Goal: Task Accomplishment & Management: Manage account settings

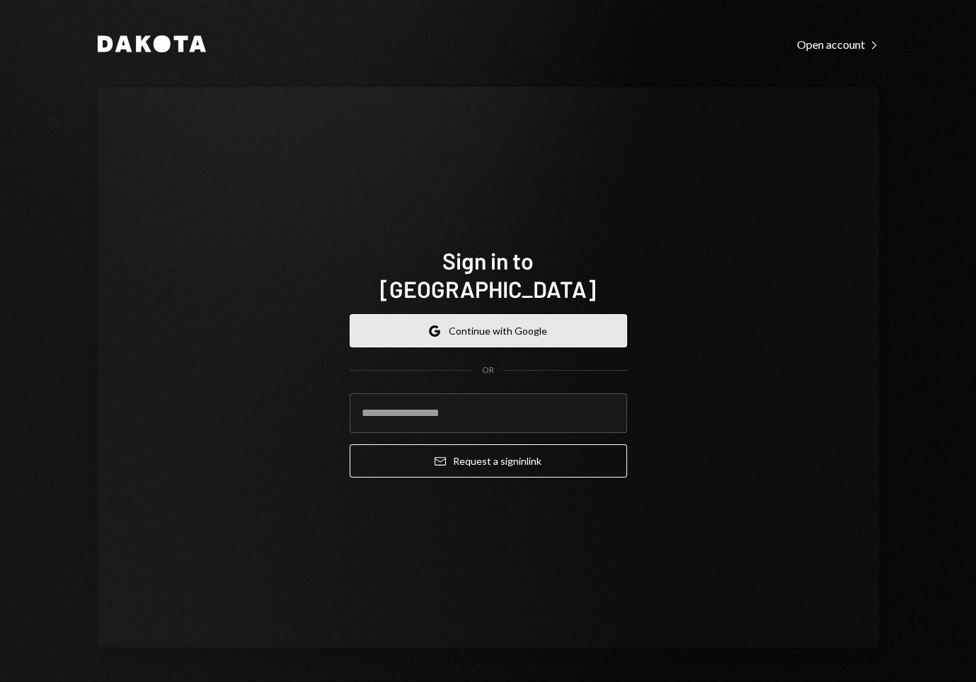
click at [411, 314] on button "Google Continue with Google" at bounding box center [488, 330] width 277 height 33
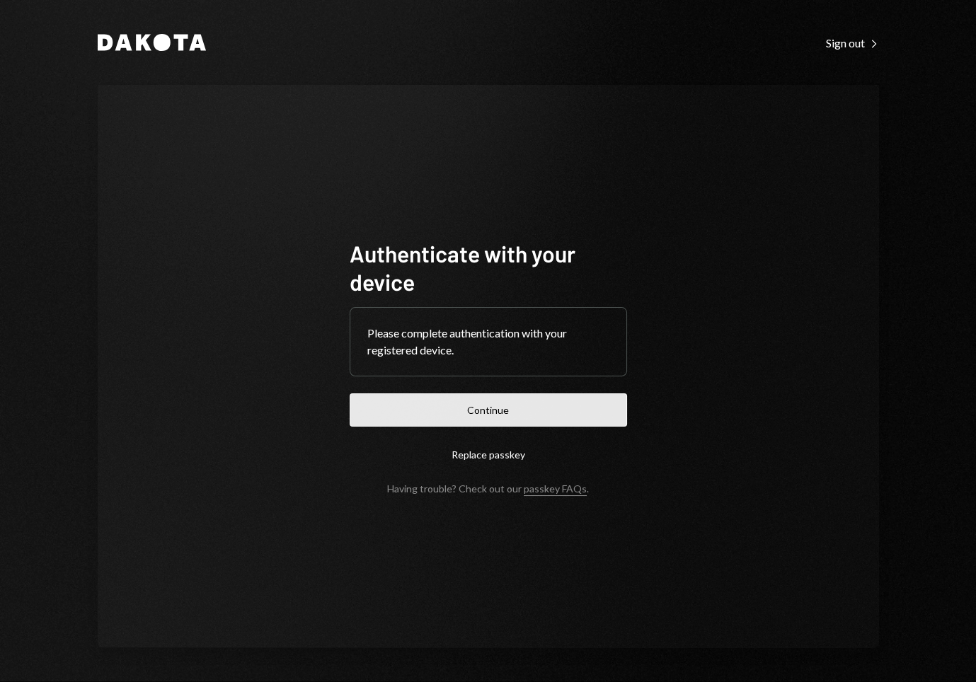
click at [443, 409] on button "Continue" at bounding box center [488, 410] width 277 height 33
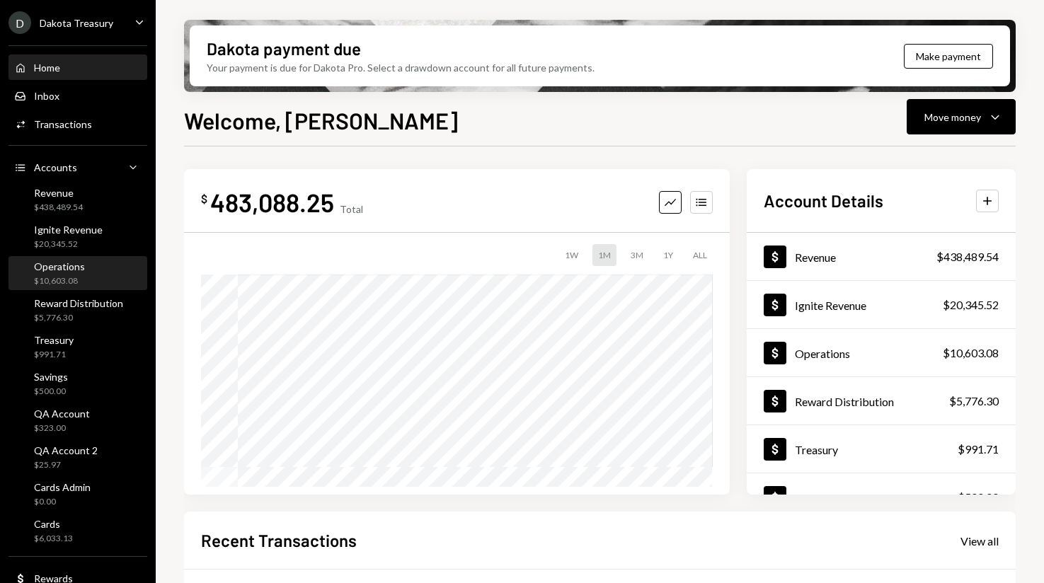
click at [70, 275] on div "$10,603.08" at bounding box center [59, 281] width 51 height 12
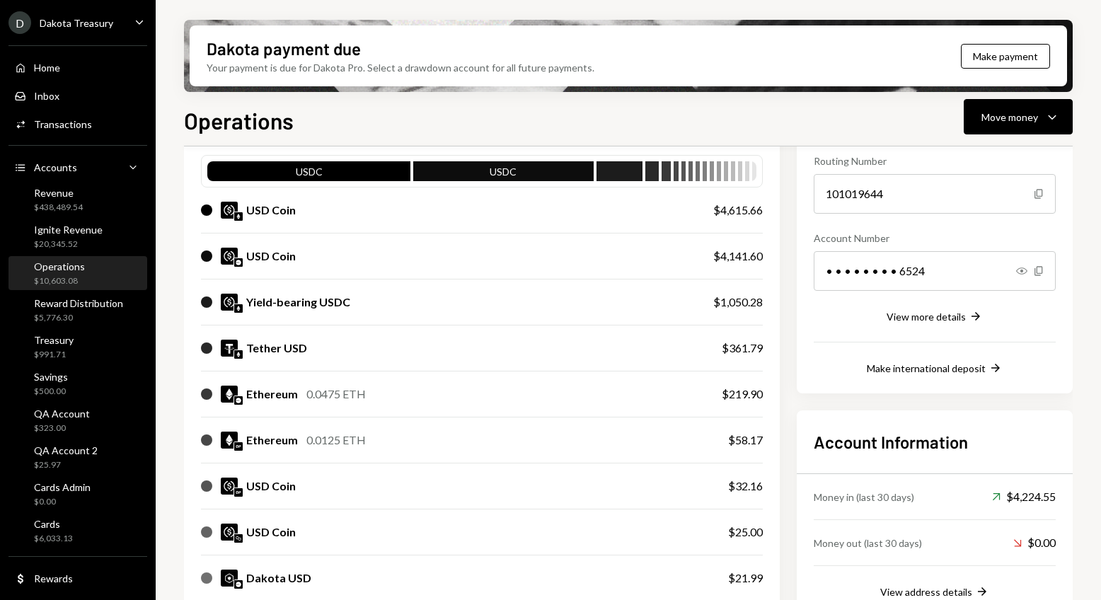
scroll to position [438, 0]
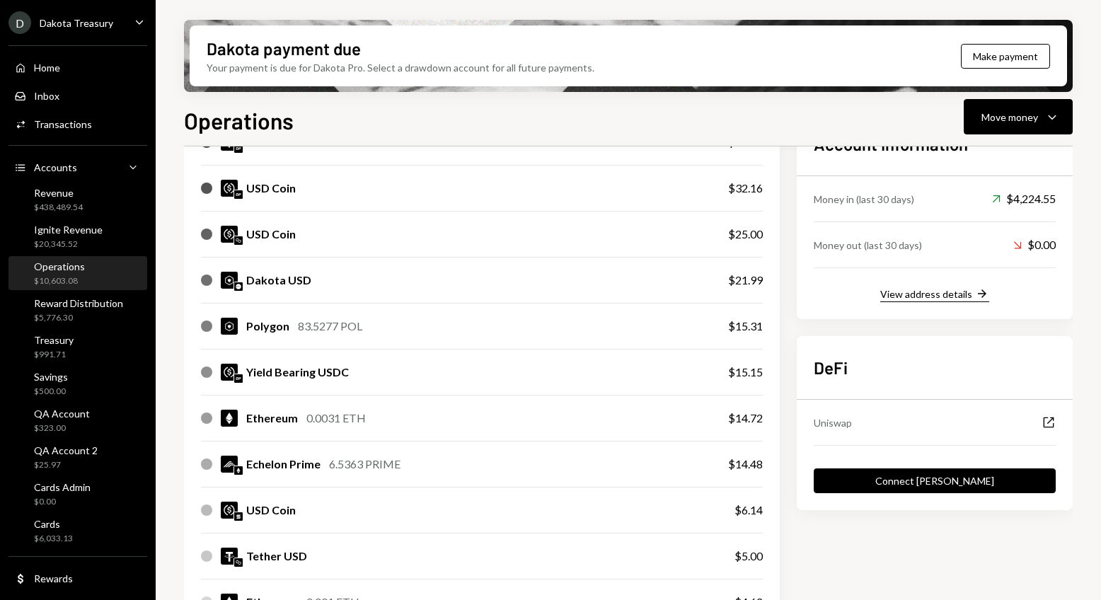
click at [907, 289] on div "View address details" at bounding box center [926, 294] width 92 height 12
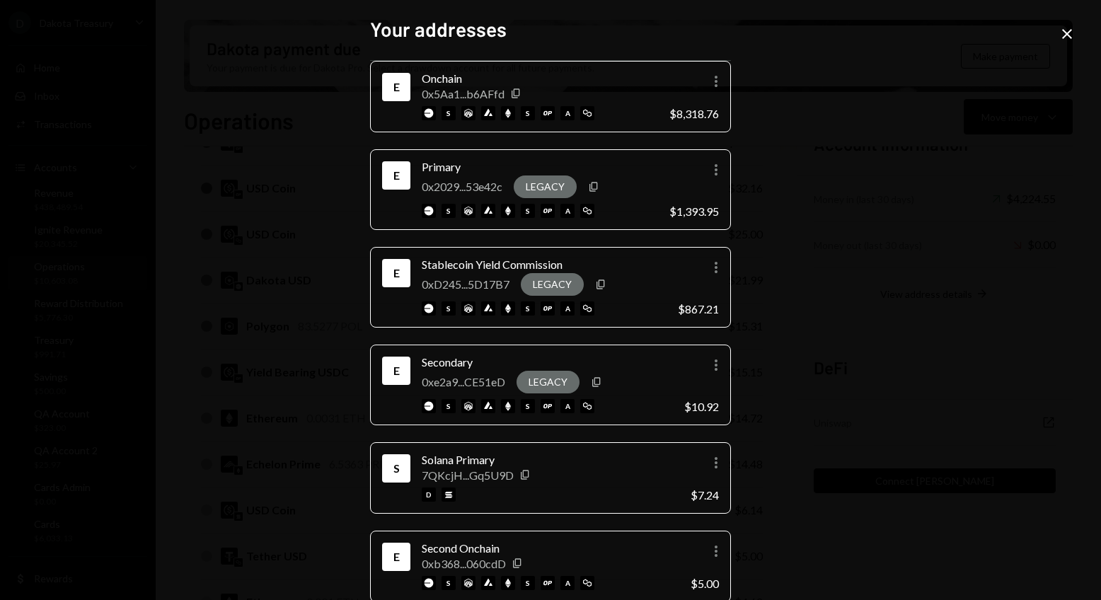
click at [975, 38] on icon "Close" at bounding box center [1067, 33] width 17 height 17
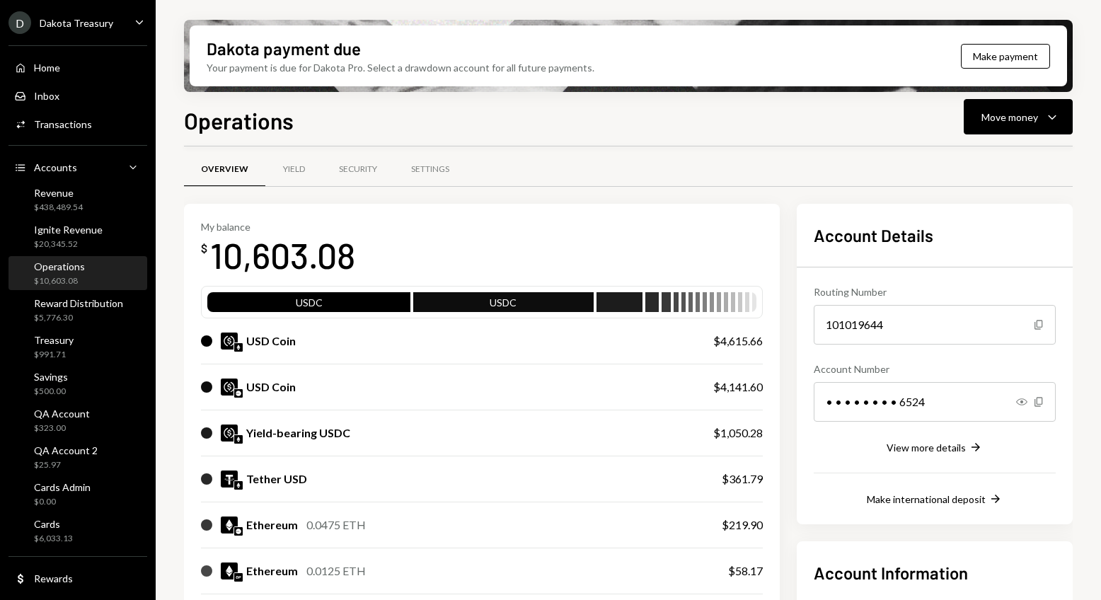
scroll to position [0, 0]
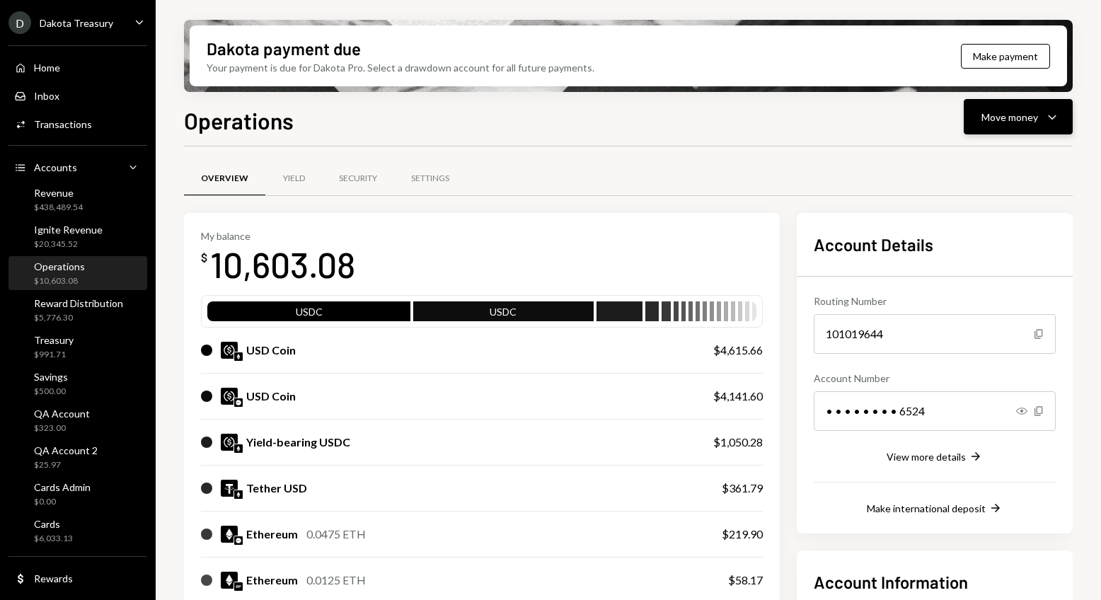
click at [975, 122] on div "Move money" at bounding box center [1010, 117] width 57 height 15
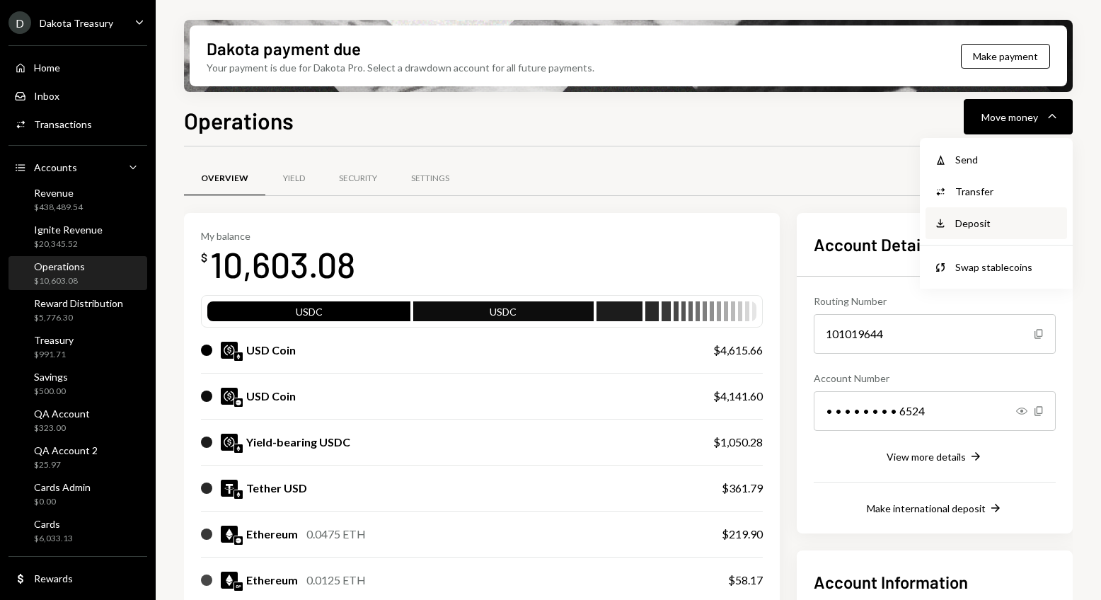
click at [975, 219] on div "Deposit" at bounding box center [1007, 223] width 103 height 15
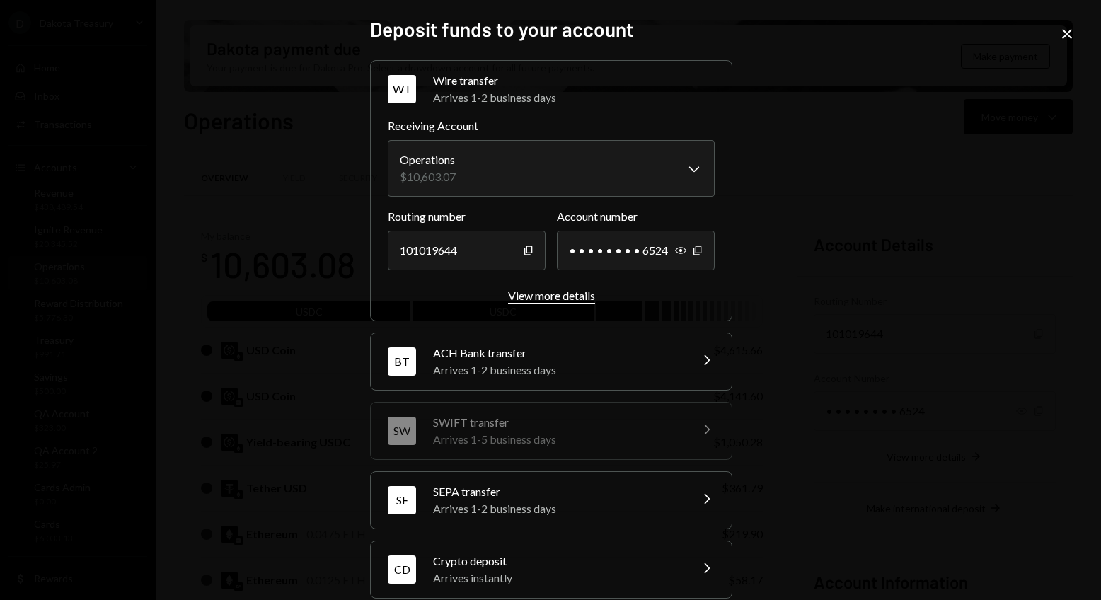
click at [540, 299] on div "View more details" at bounding box center [551, 295] width 87 height 13
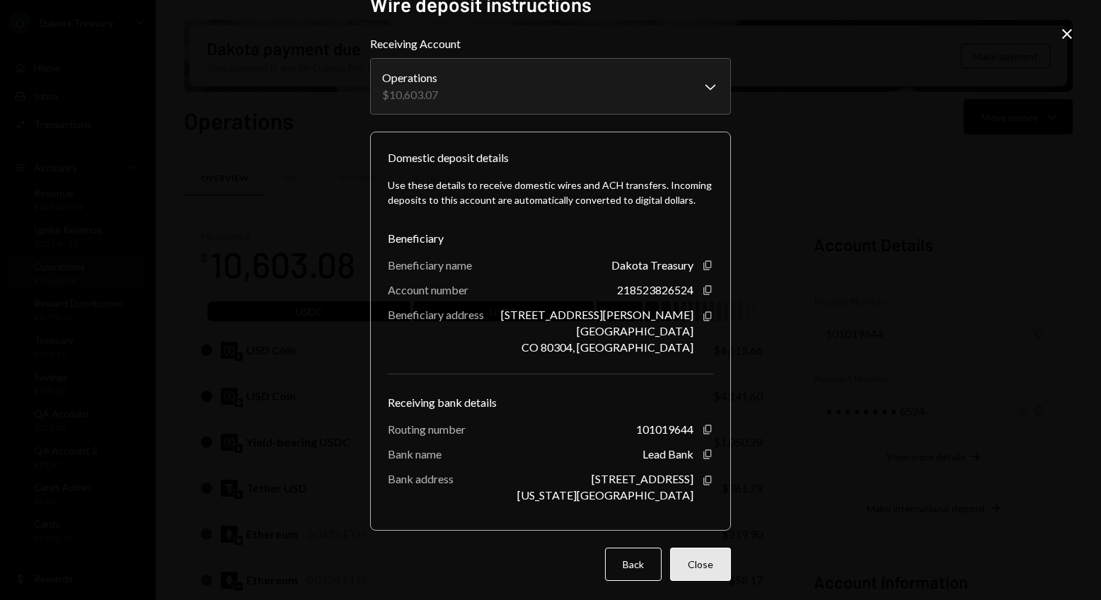
scroll to position [31, 0]
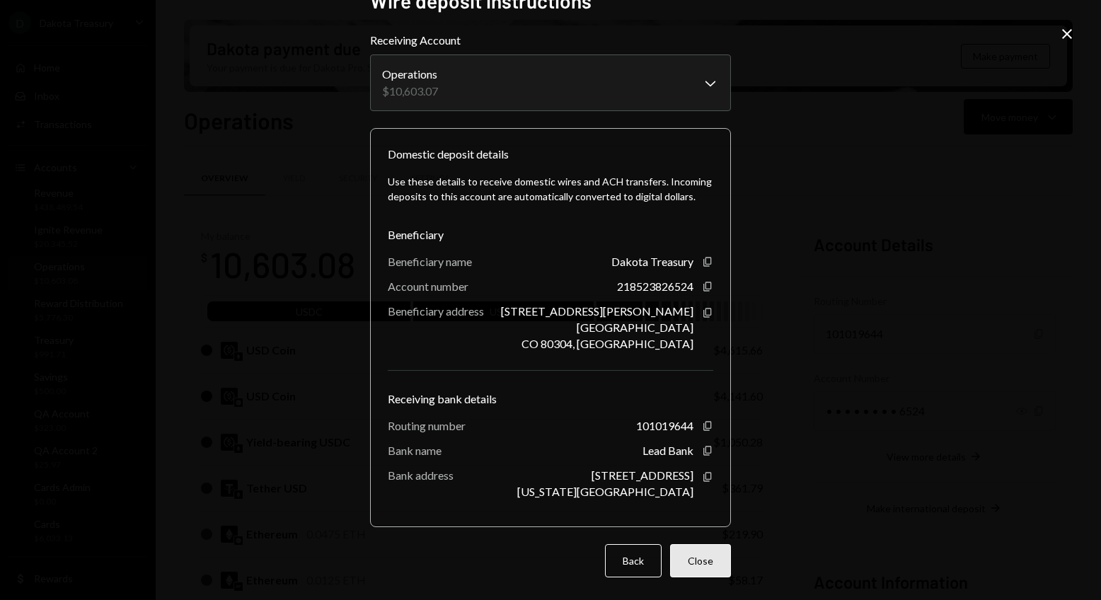
click at [695, 562] on button "Close" at bounding box center [700, 560] width 61 height 33
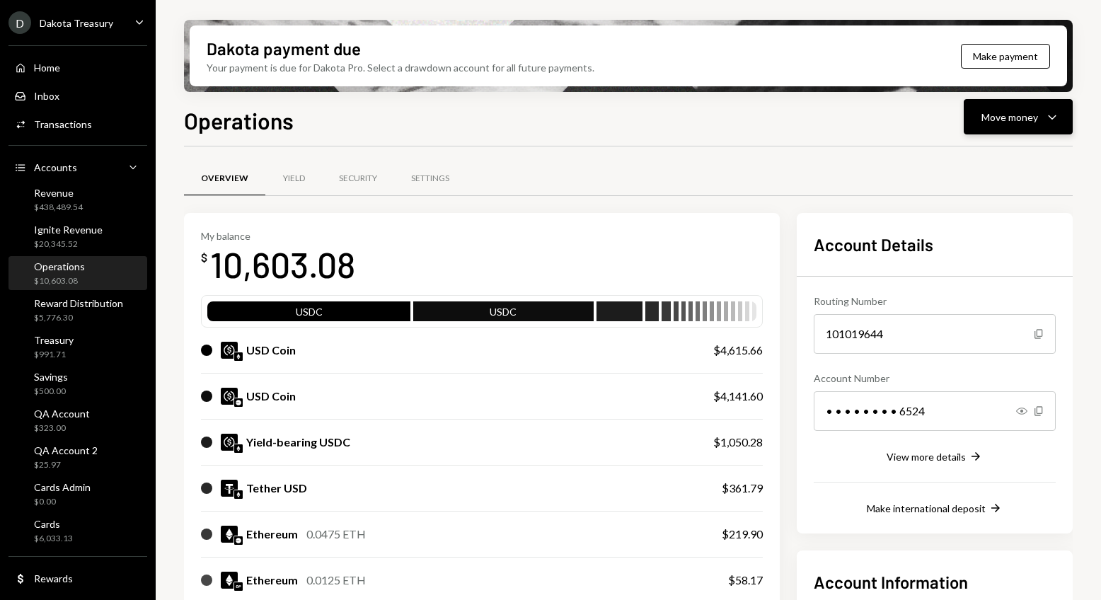
click at [975, 124] on div "Move money Caret Down" at bounding box center [1019, 116] width 74 height 17
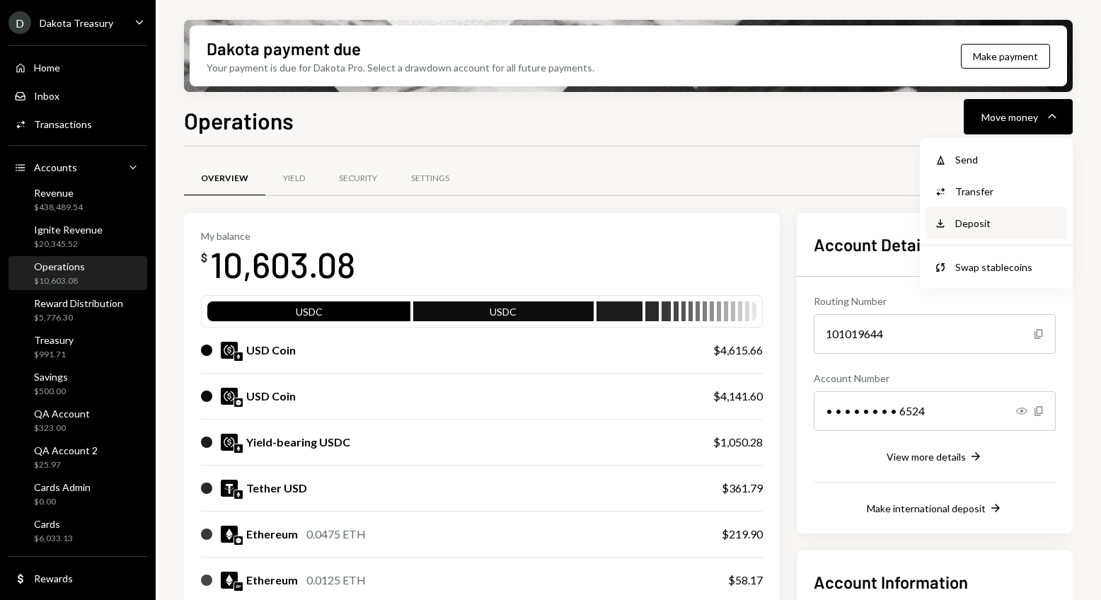
click at [975, 226] on div "Deposit" at bounding box center [1007, 223] width 103 height 15
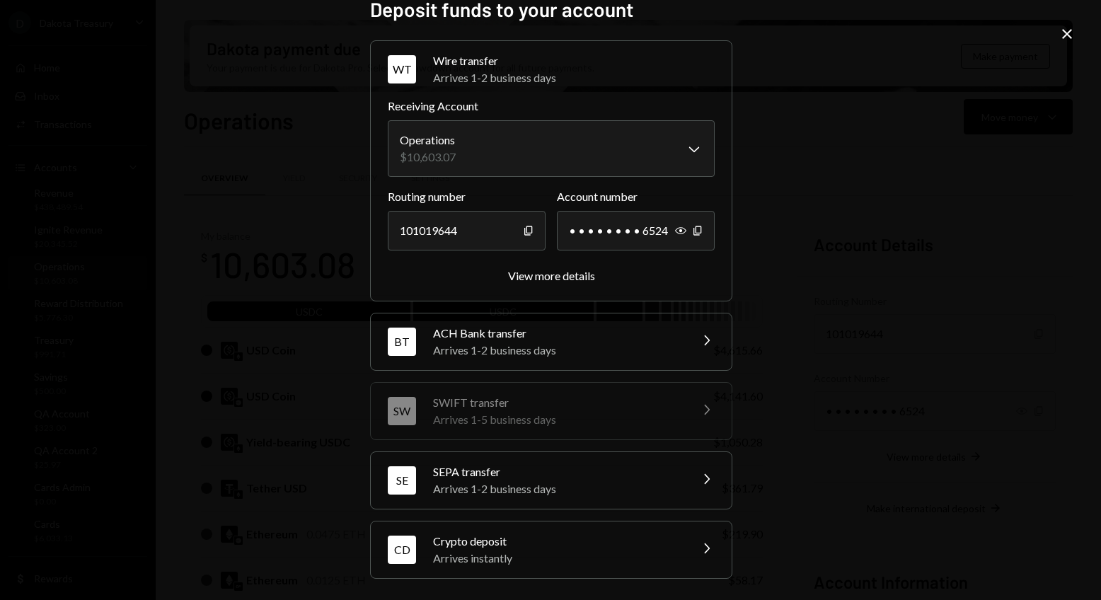
scroll to position [21, 0]
click at [558, 546] on div "Crypto deposit" at bounding box center [557, 540] width 248 height 17
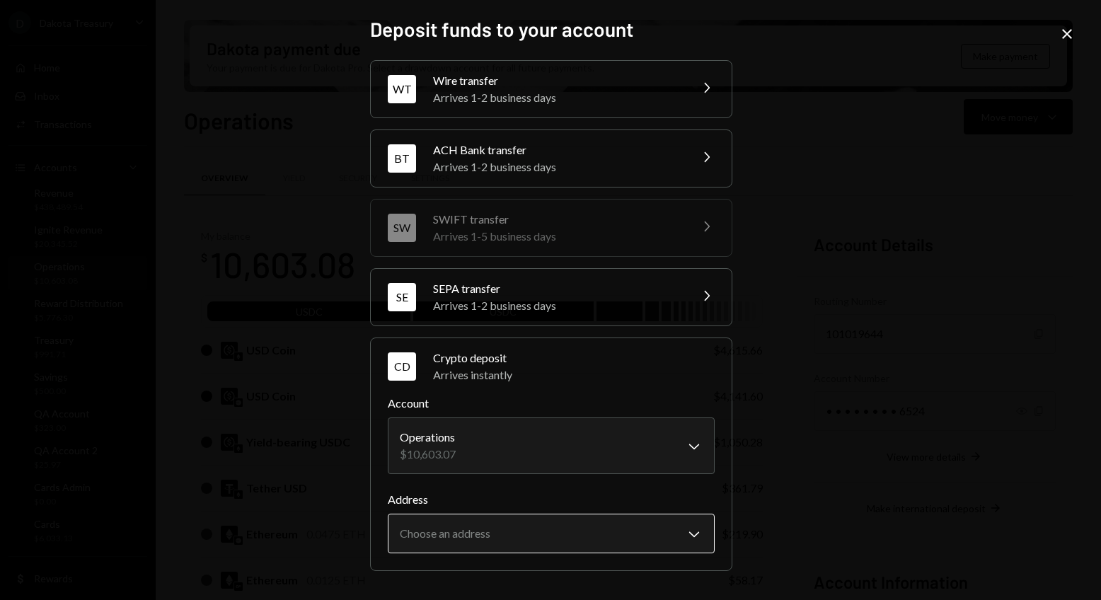
click at [557, 533] on body "D Dakota Treasury Caret Down Home Home Inbox Inbox Activities Transactions Acco…" at bounding box center [550, 300] width 1101 height 600
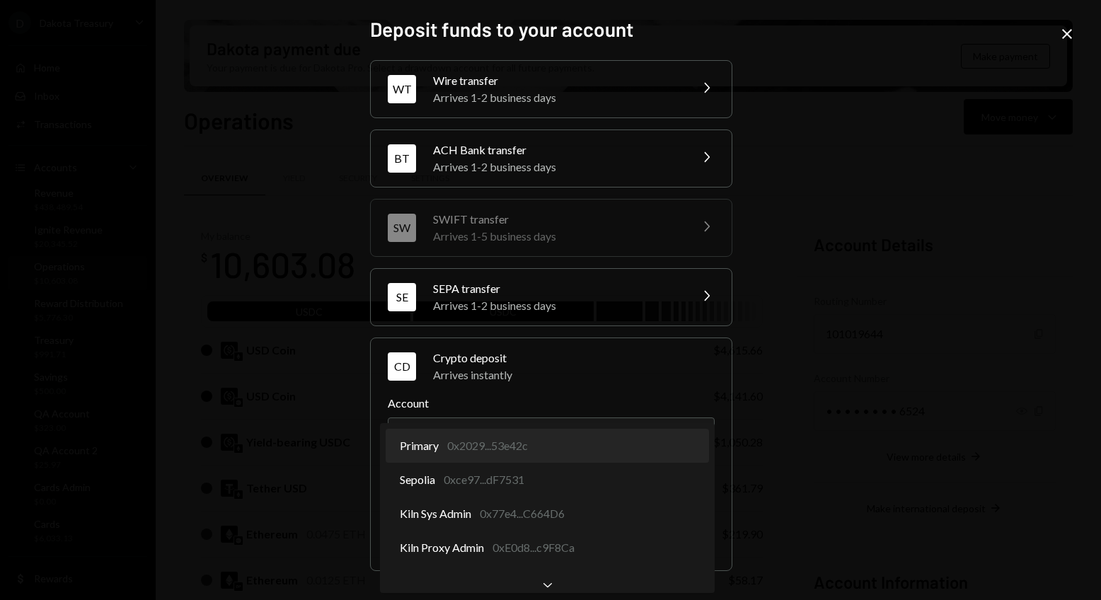
select select "**********"
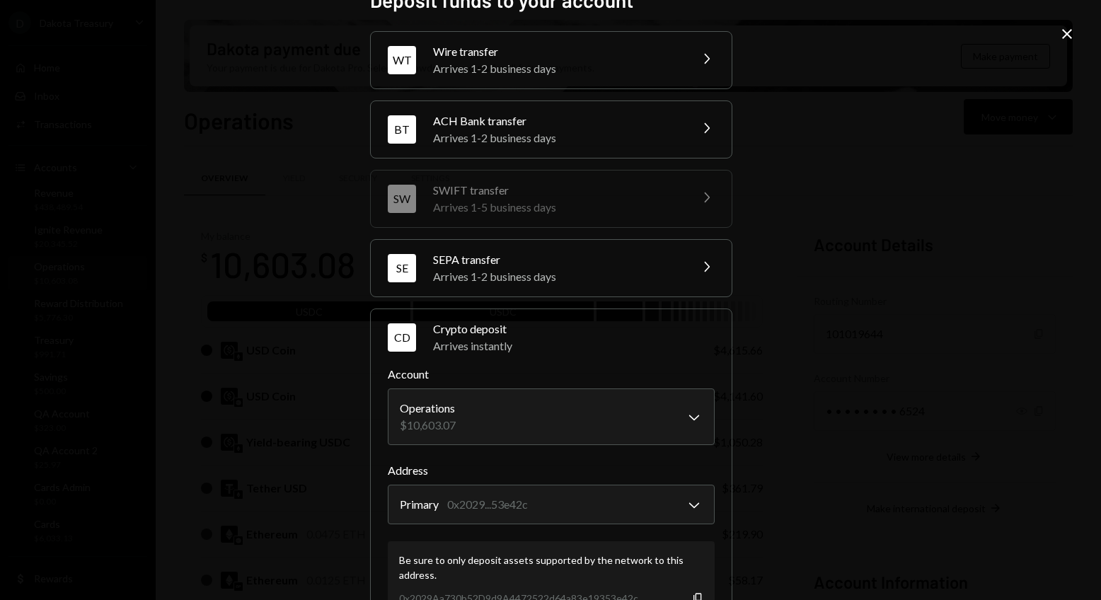
scroll to position [111, 0]
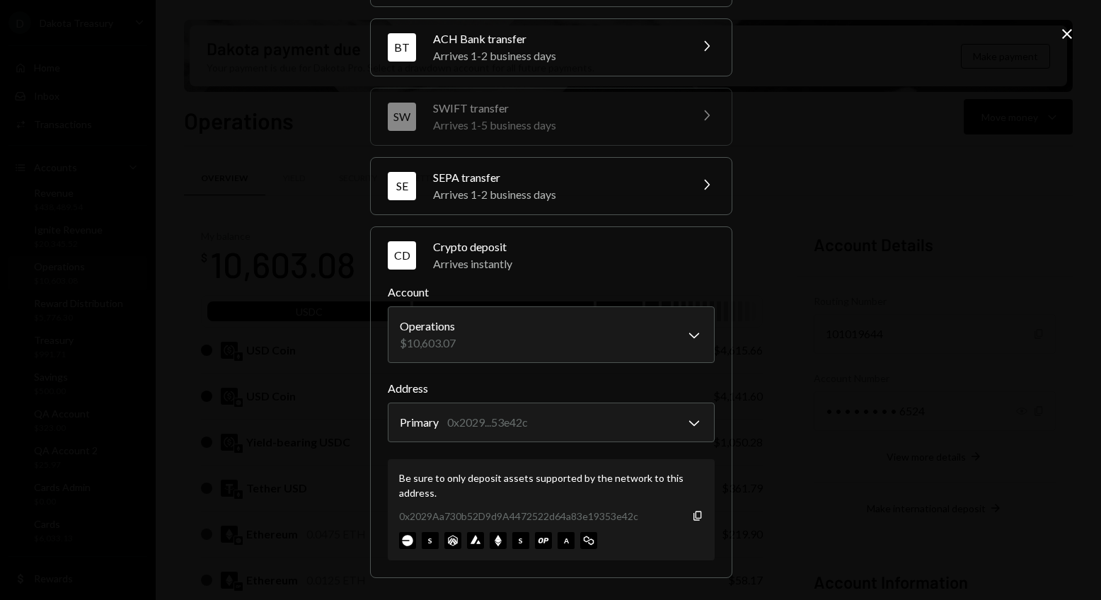
click at [699, 512] on div "Be sure to only deposit assets supported by the network to this address. 0x2029…" at bounding box center [551, 509] width 327 height 101
click at [699, 515] on div "Be sure to only deposit assets supported by the network to this address. 0x2029…" at bounding box center [551, 509] width 327 height 101
click at [695, 516] on icon "Copy" at bounding box center [697, 515] width 11 height 11
click at [975, 30] on icon "Close" at bounding box center [1067, 33] width 17 height 17
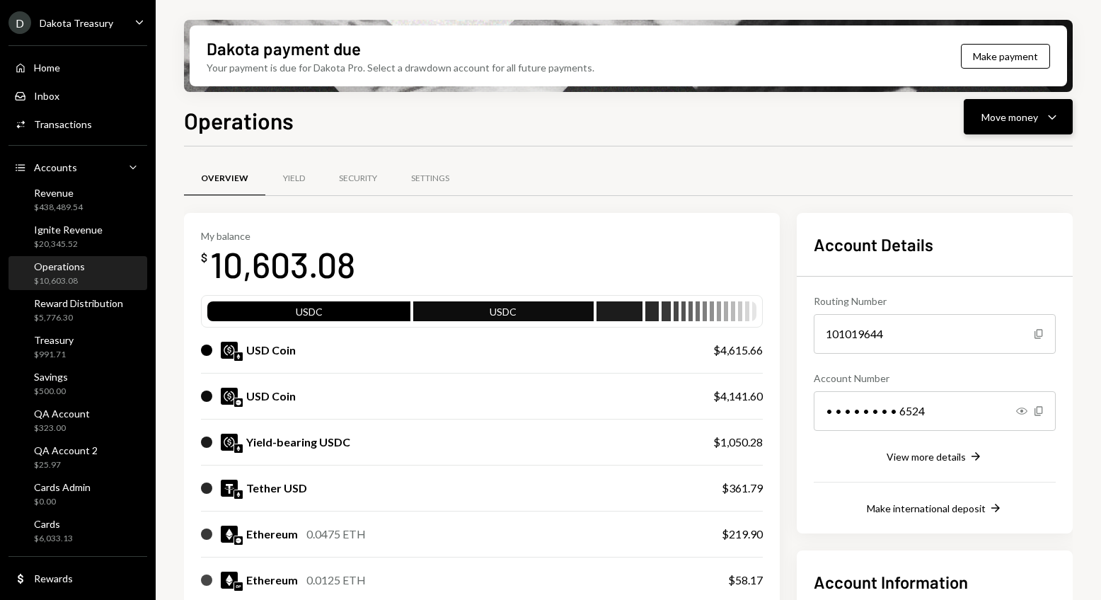
click at [975, 119] on button "Move money Caret Down" at bounding box center [1018, 116] width 109 height 35
click at [975, 170] on div "Withdraw Send" at bounding box center [997, 160] width 142 height 32
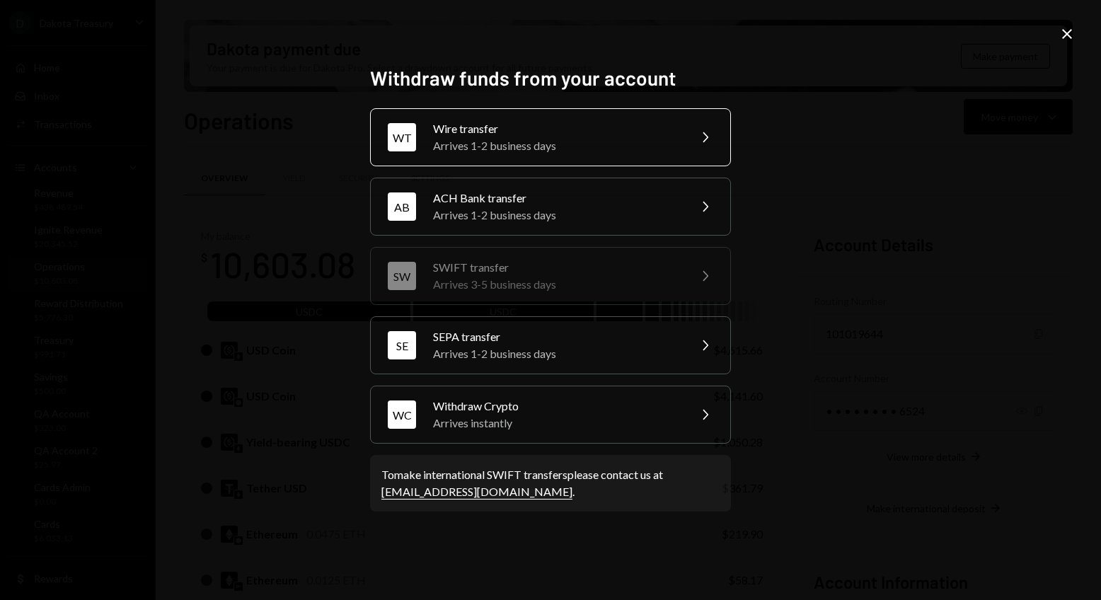
click at [643, 142] on div "Arrives 1-2 business days" at bounding box center [556, 145] width 246 height 17
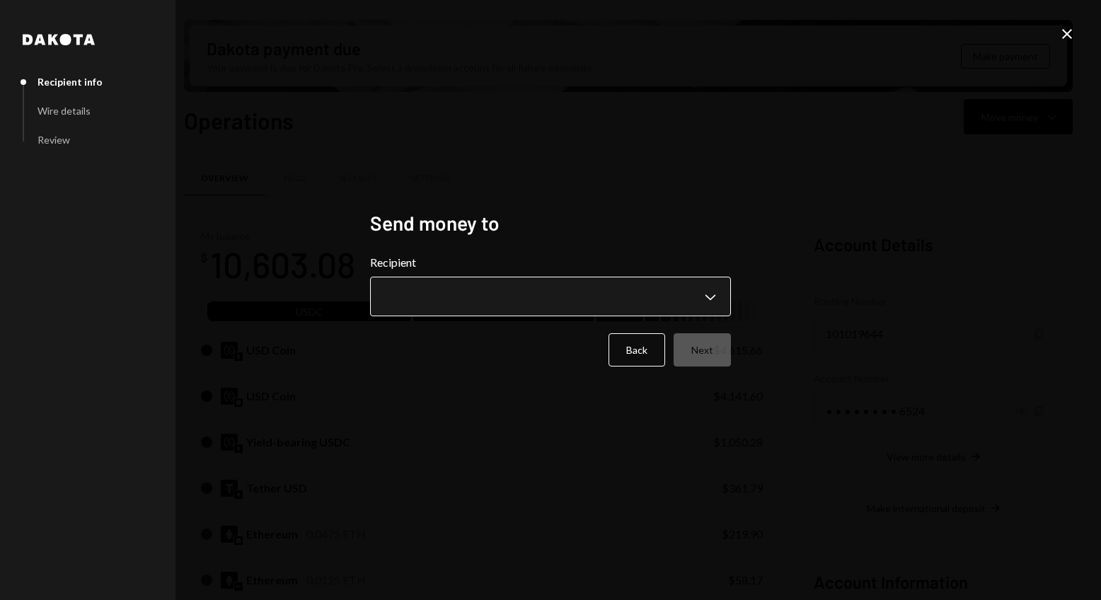
click at [466, 299] on body "D Dakota Treasury Caret Down Home Home Inbox Inbox Activities Transactions Acco…" at bounding box center [550, 300] width 1101 height 600
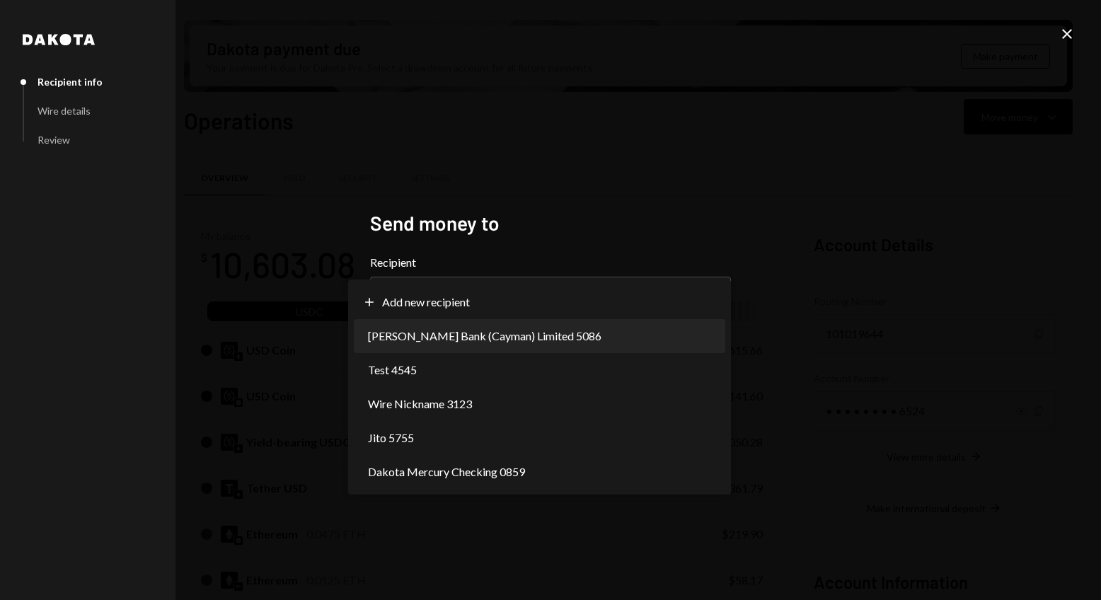
select select "**********"
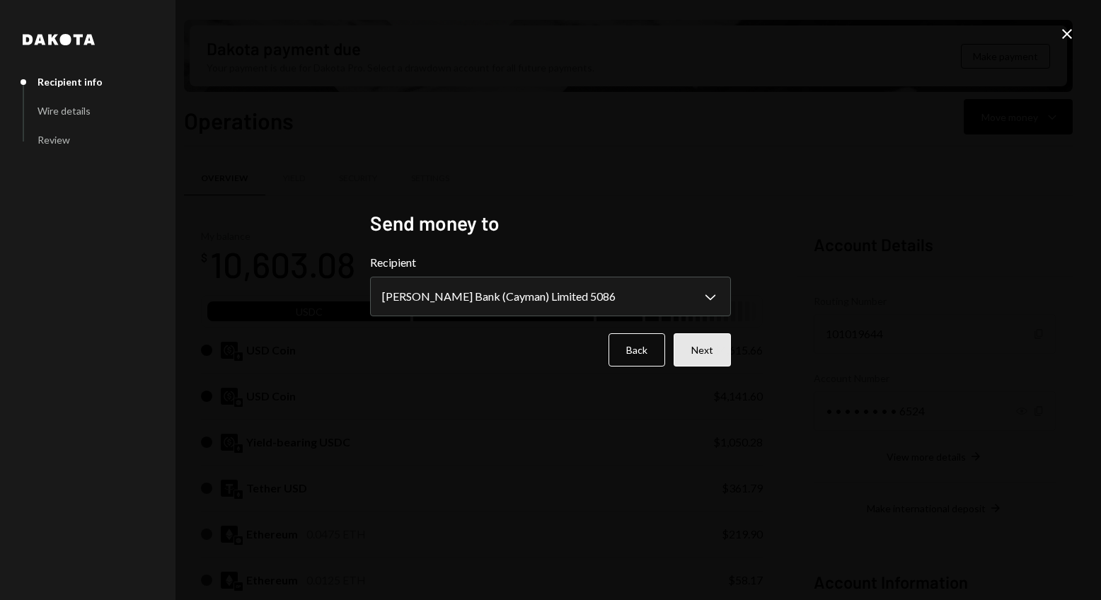
click at [709, 351] on button "Next" at bounding box center [702, 349] width 57 height 33
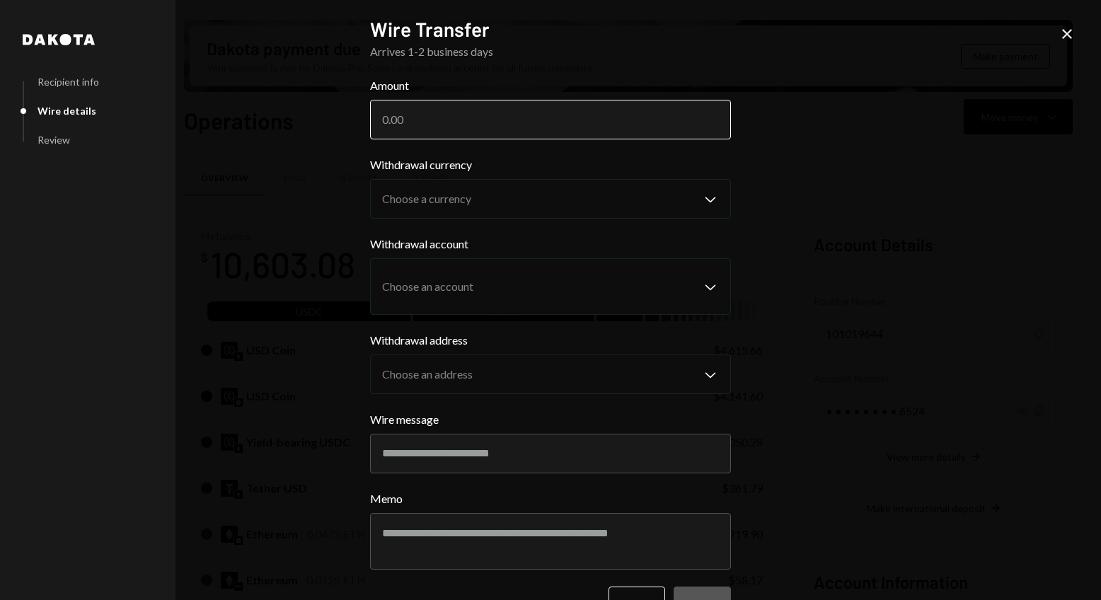
click at [594, 114] on input "Amount" at bounding box center [550, 120] width 361 height 40
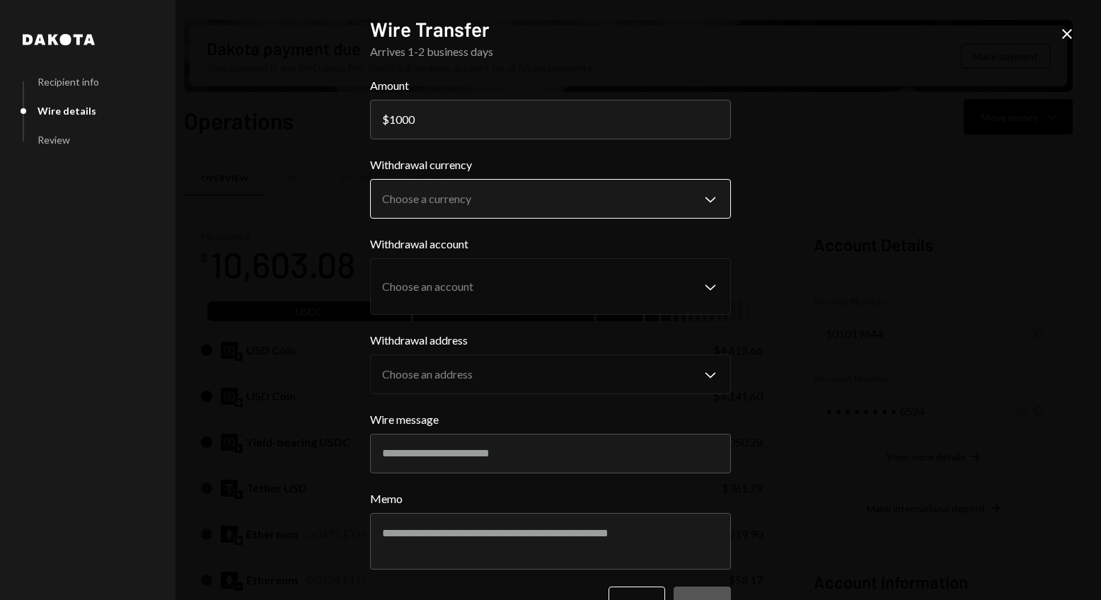
type input "1000"
click at [617, 200] on body "D Dakota Treasury Caret Down Home Home Inbox Inbox Activities Transactions Acco…" at bounding box center [550, 300] width 1101 height 600
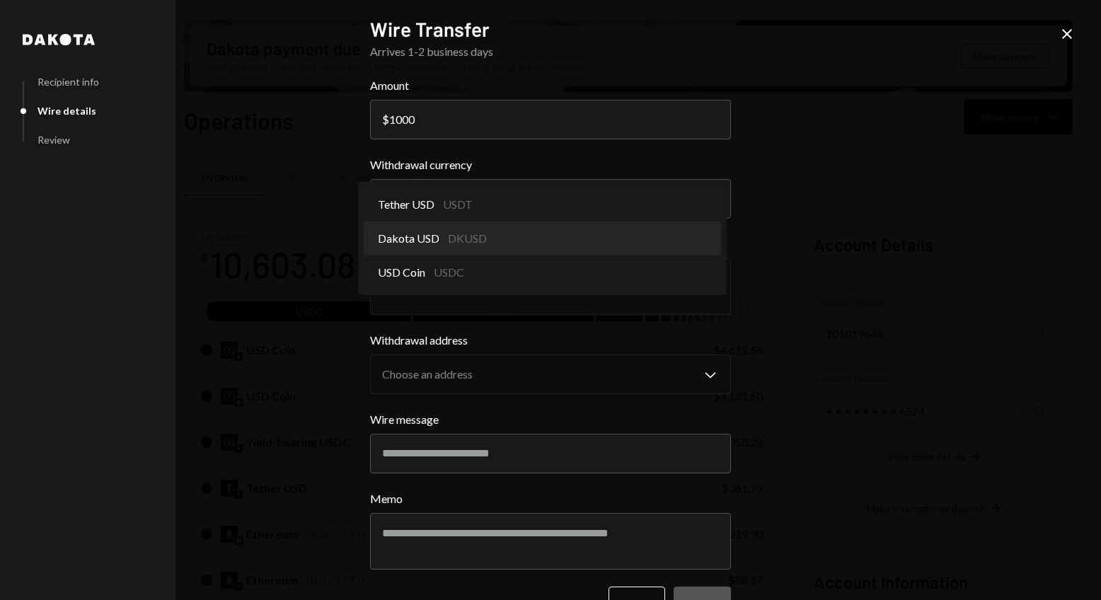
select select "*****"
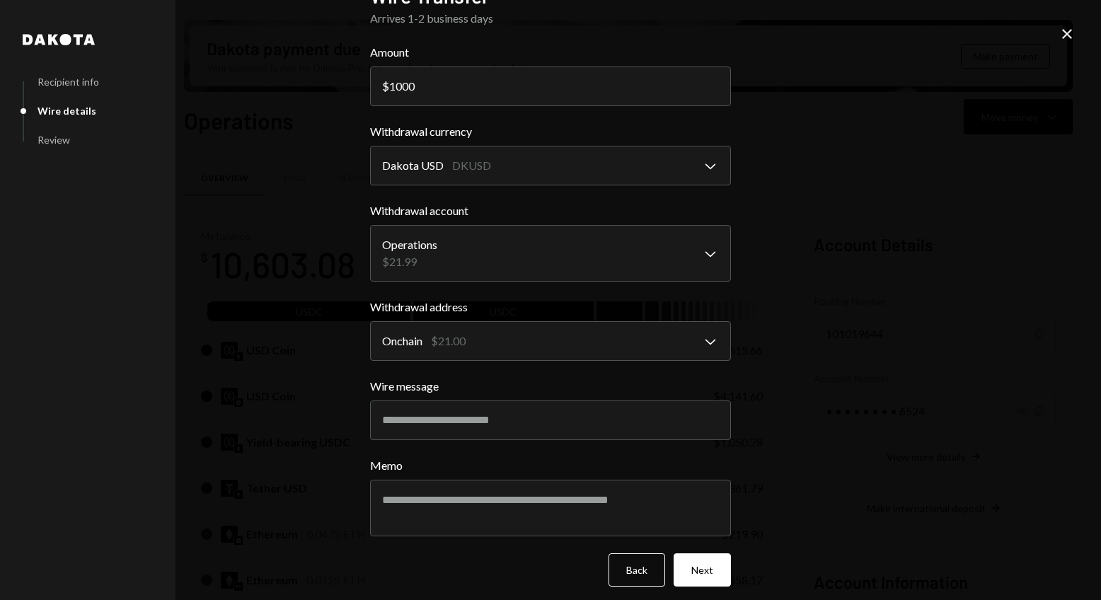
scroll to position [42, 0]
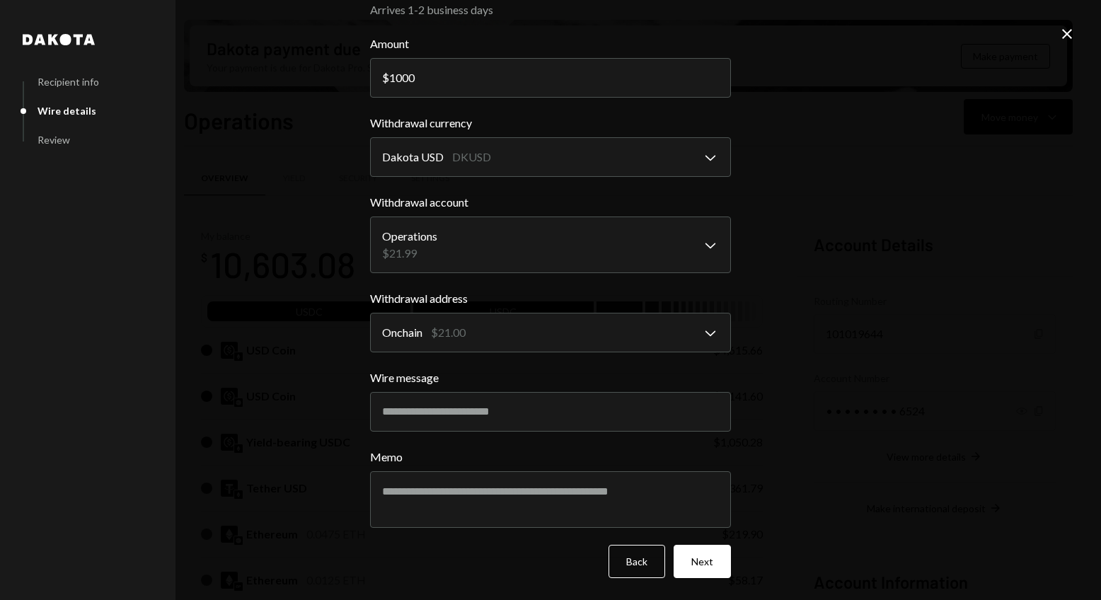
click at [975, 34] on icon at bounding box center [1067, 34] width 10 height 10
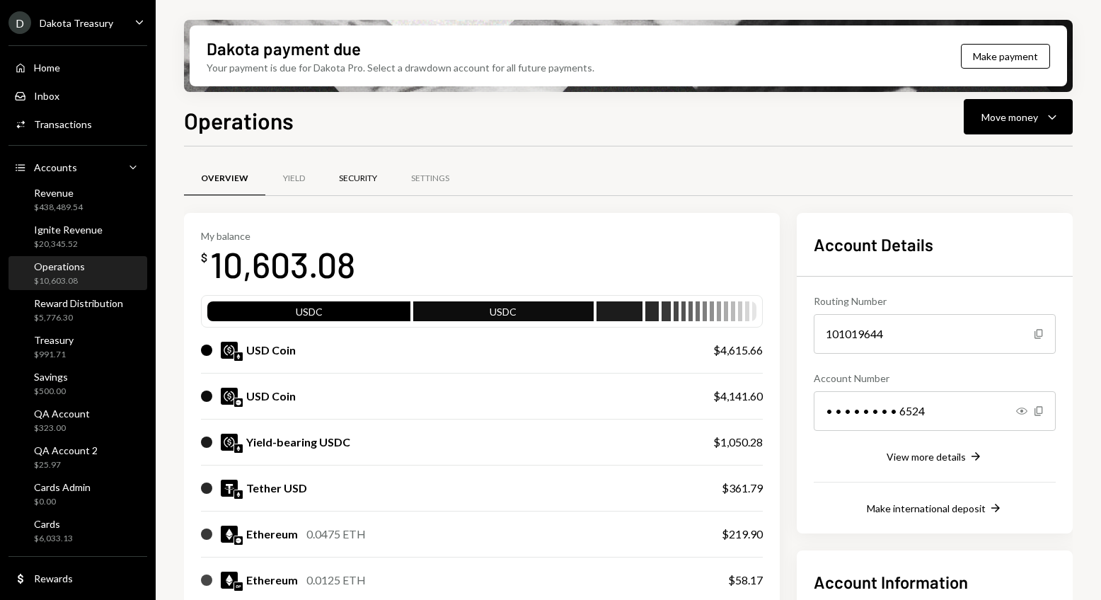
click at [348, 176] on div "Security" at bounding box center [358, 179] width 38 height 12
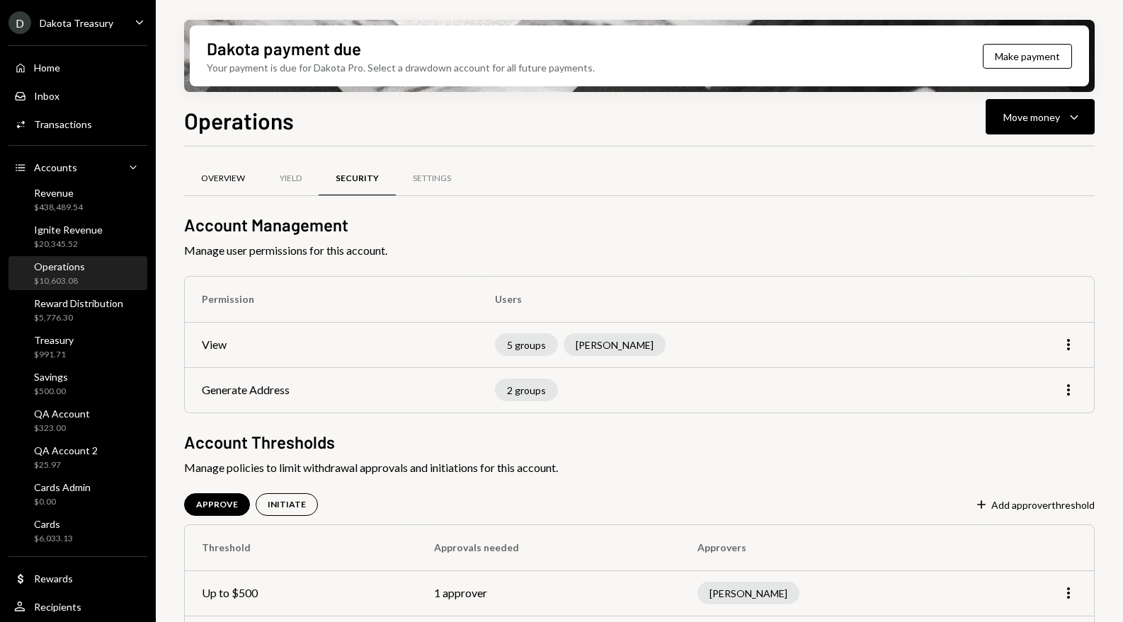
click at [220, 178] on div "Overview" at bounding box center [223, 179] width 44 height 12
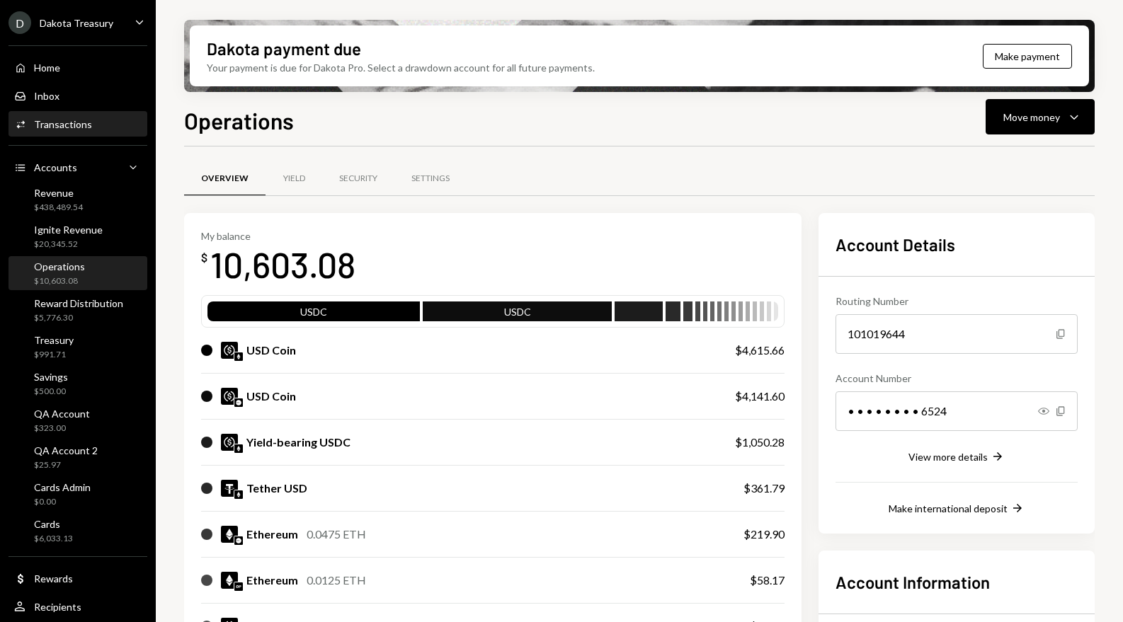
click at [79, 134] on div "Activities Transactions" at bounding box center [77, 125] width 127 height 24
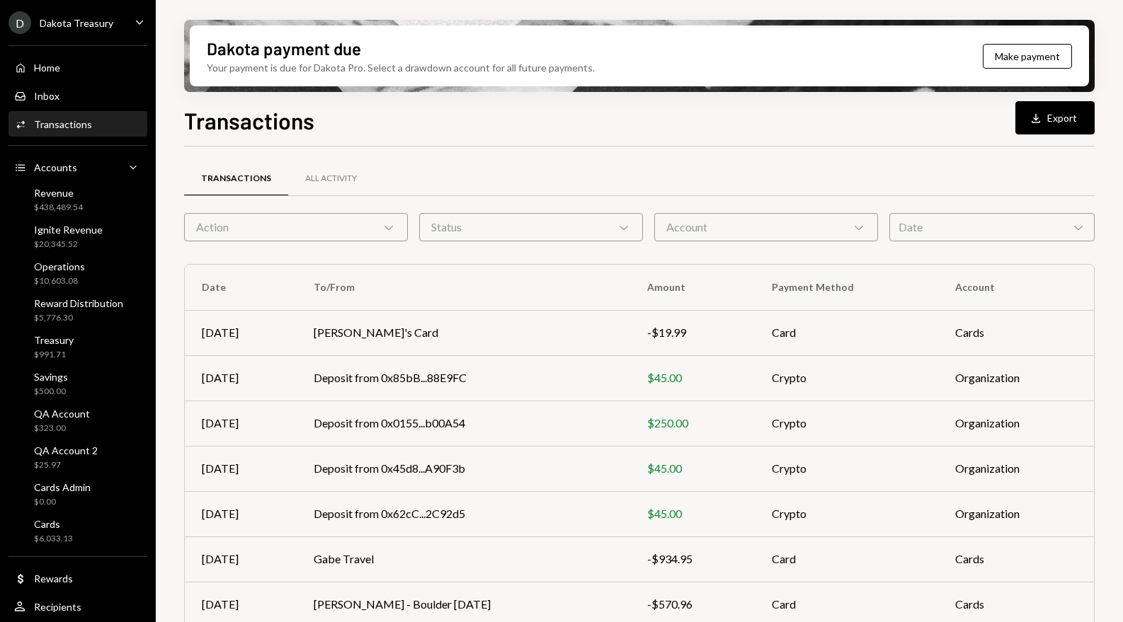
click at [362, 229] on div "Action Chevron Down" at bounding box center [296, 227] width 224 height 28
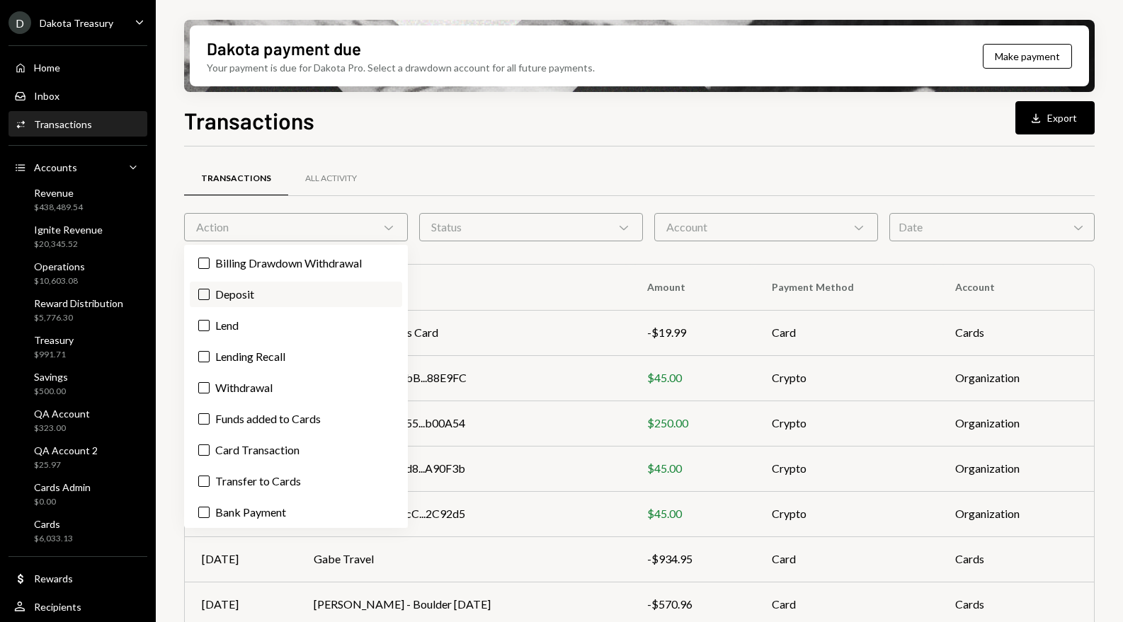
click at [314, 300] on label "Deposit" at bounding box center [296, 294] width 212 height 25
click at [210, 300] on button "Deposit" at bounding box center [203, 294] width 11 height 11
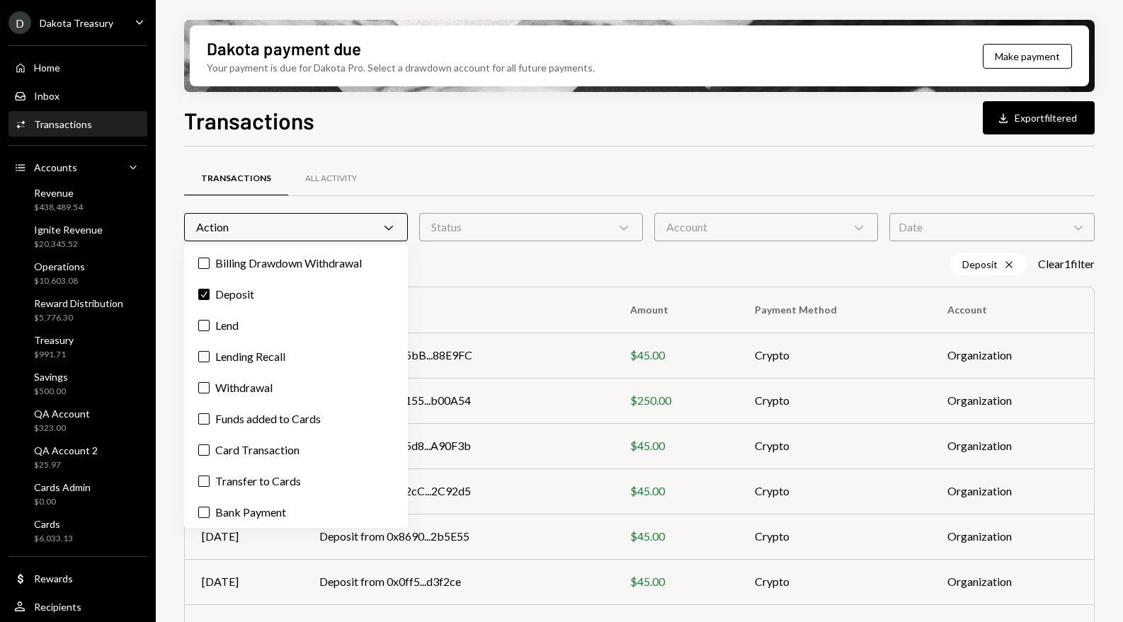
click at [390, 198] on div "Transactions All Activity" at bounding box center [639, 187] width 910 height 52
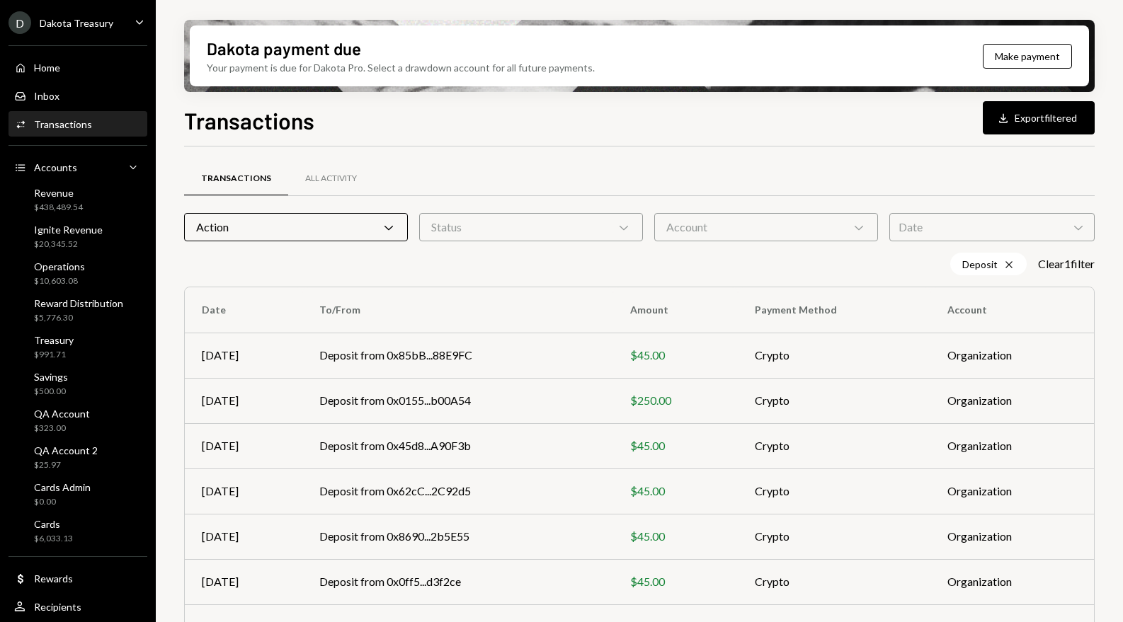
click at [581, 231] on div "Status Chevron Down" at bounding box center [531, 227] width 224 height 28
click at [621, 181] on div "Transactions All Activity" at bounding box center [639, 179] width 910 height 36
click at [699, 227] on div "Account Chevron Down" at bounding box center [766, 227] width 224 height 28
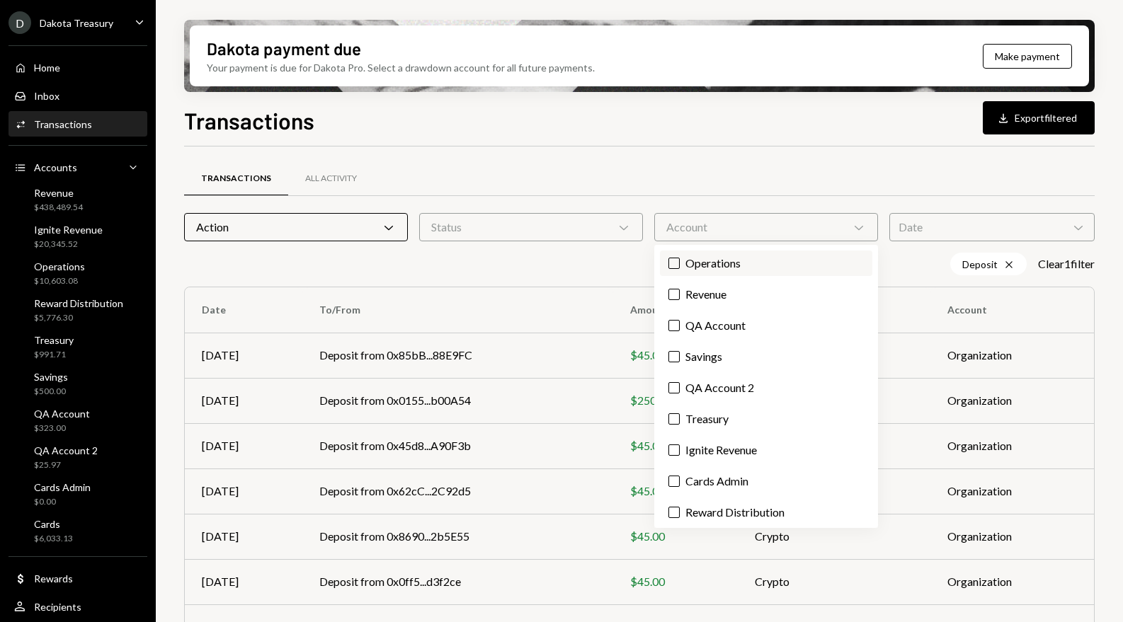
click at [709, 267] on label "Operations" at bounding box center [766, 263] width 212 height 25
click at [679, 267] on button "Operations" at bounding box center [673, 263] width 11 height 11
click at [720, 201] on div "Transactions All Activity" at bounding box center [639, 187] width 910 height 52
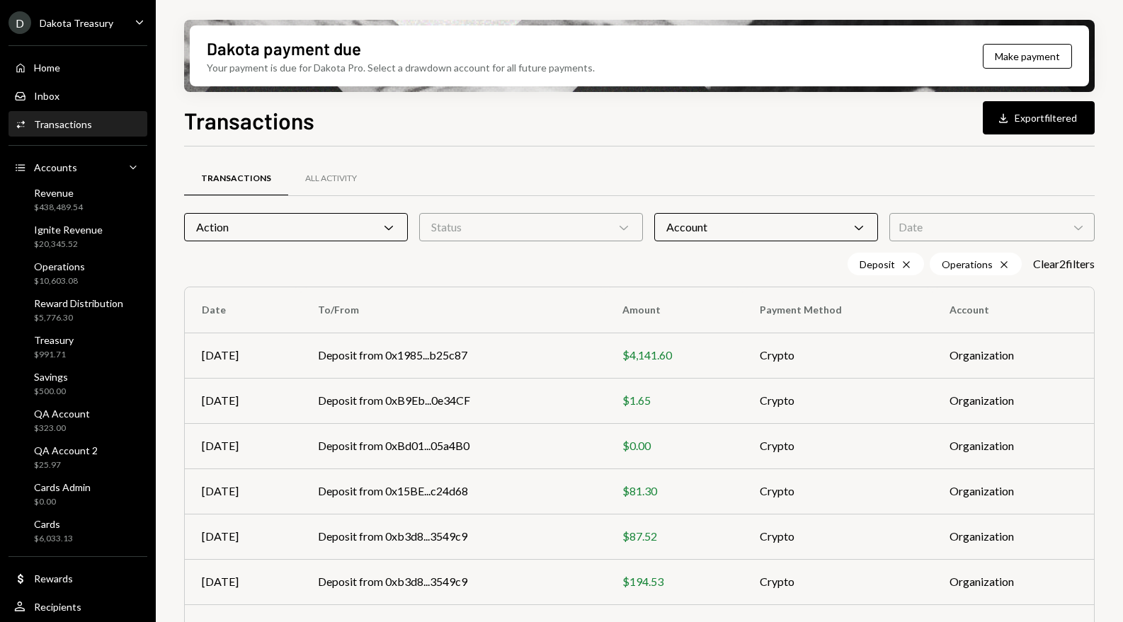
click at [343, 233] on div "Action Chevron Down" at bounding box center [296, 227] width 224 height 28
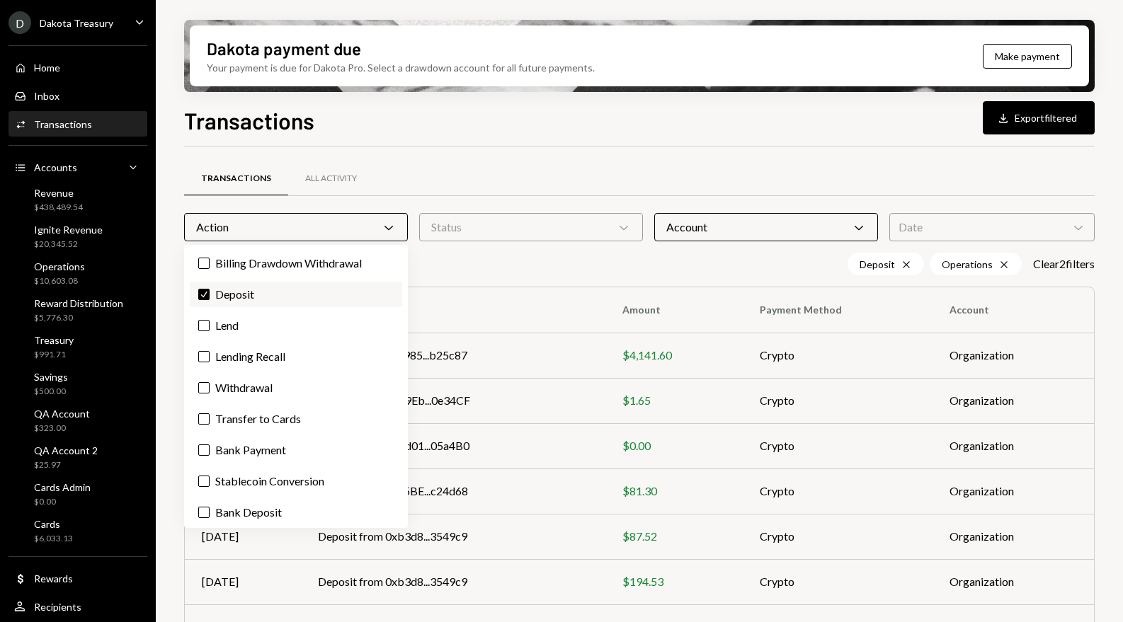
click at [208, 297] on button "Check" at bounding box center [203, 294] width 11 height 11
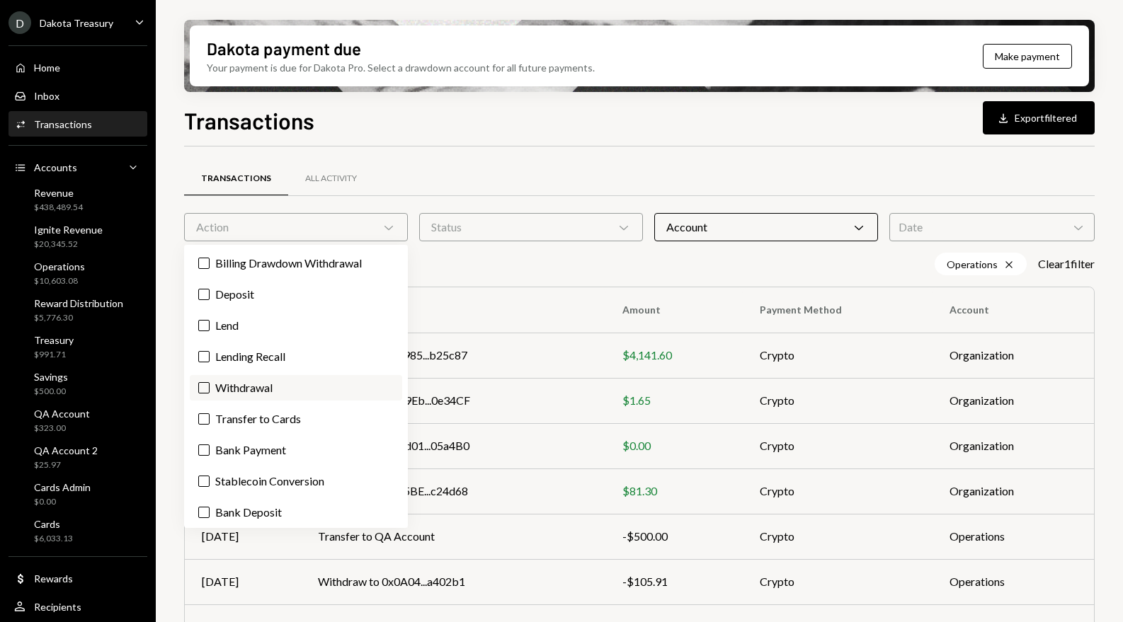
click at [202, 379] on label "Withdrawal" at bounding box center [296, 387] width 212 height 25
click at [202, 382] on button "Withdrawal" at bounding box center [203, 387] width 11 height 11
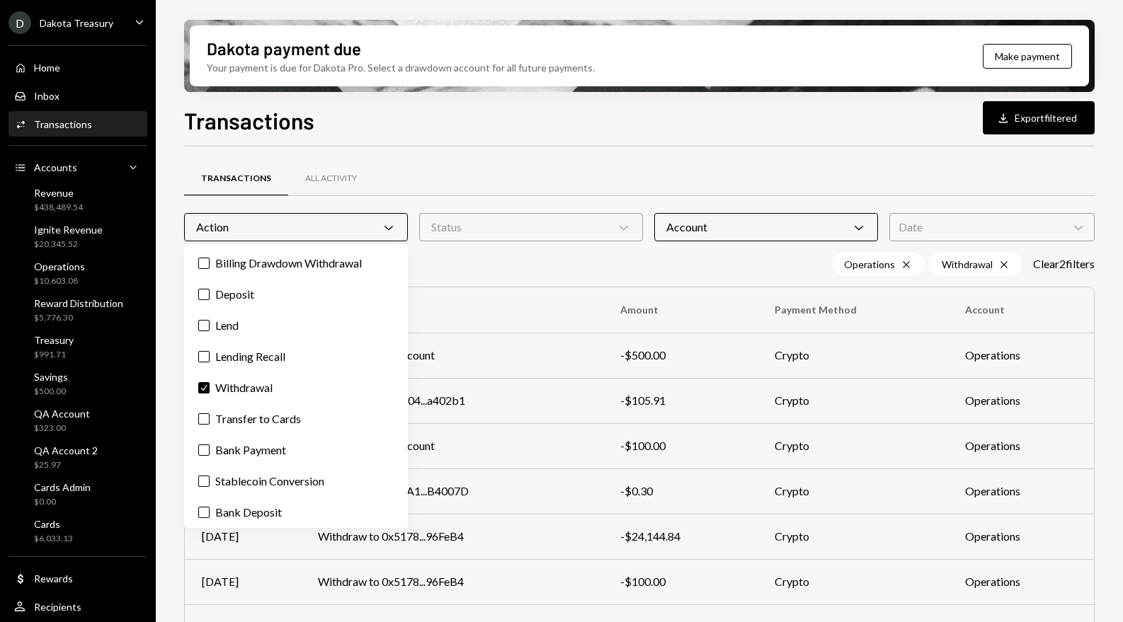
click at [381, 182] on div "Transactions All Activity" at bounding box center [639, 179] width 910 height 36
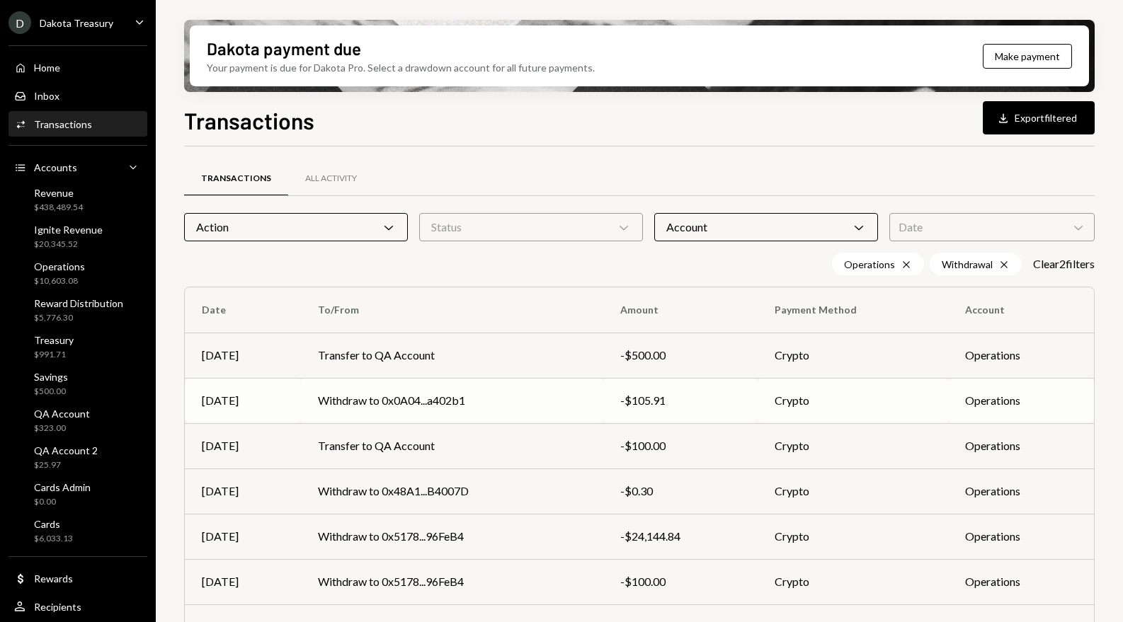
click at [461, 402] on td "Withdraw to 0x0A04...a402b1" at bounding box center [452, 400] width 302 height 45
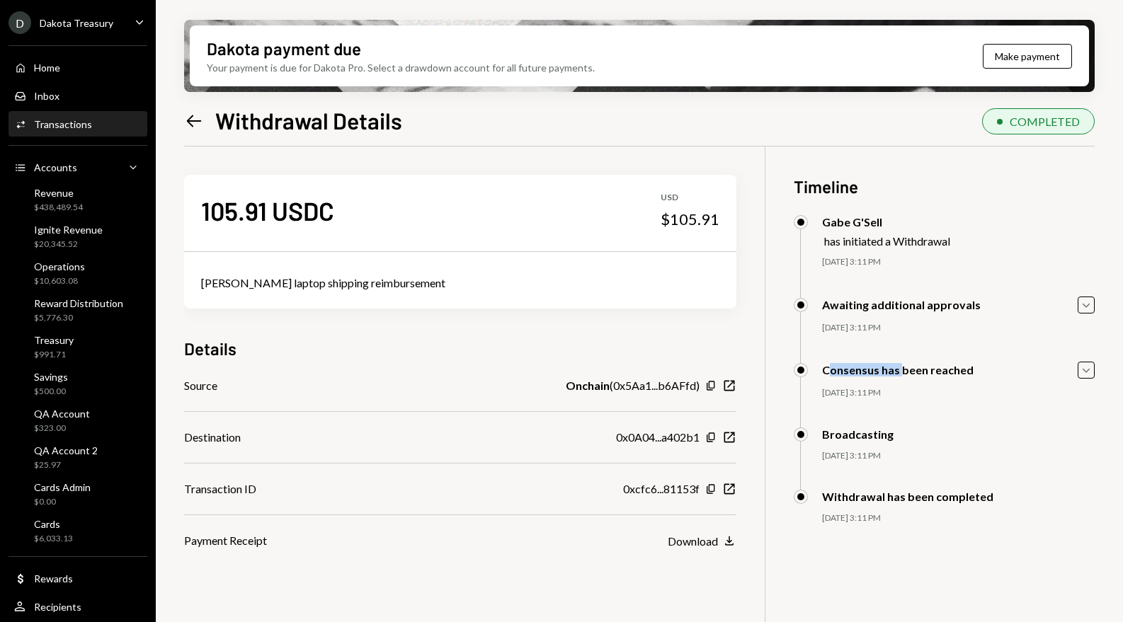
drag, startPoint x: 828, startPoint y: 369, endPoint x: 900, endPoint y: 372, distance: 72.2
click at [900, 372] on div "Consensus has been reached" at bounding box center [897, 369] width 151 height 13
drag, startPoint x: 847, startPoint y: 434, endPoint x: 873, endPoint y: 435, distance: 26.9
click at [873, 435] on div "Broadcasting" at bounding box center [857, 434] width 71 height 13
click at [190, 119] on icon "Left Arrow" at bounding box center [194, 121] width 20 height 20
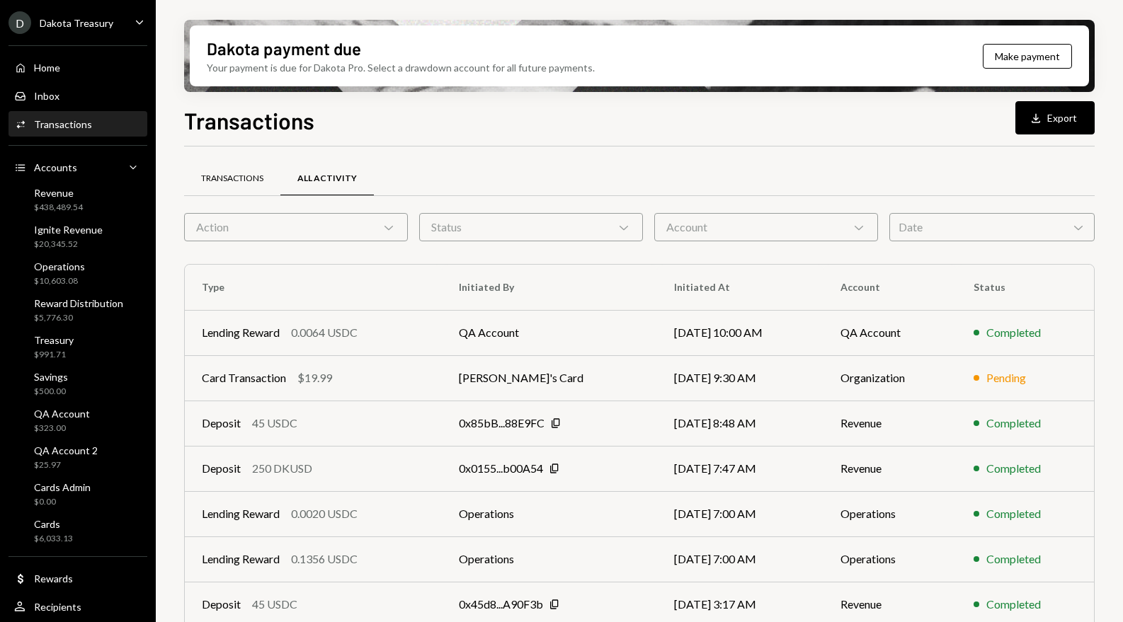
click at [243, 178] on div "Transactions" at bounding box center [232, 179] width 62 height 12
click at [247, 176] on div "Transactions" at bounding box center [232, 179] width 62 height 12
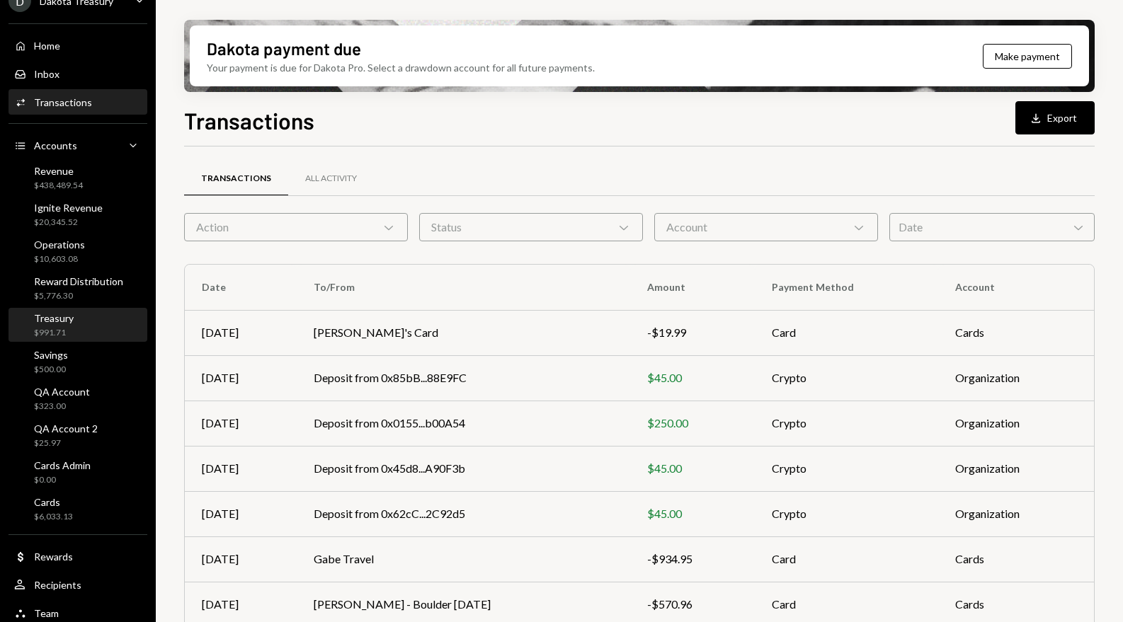
scroll to position [28, 0]
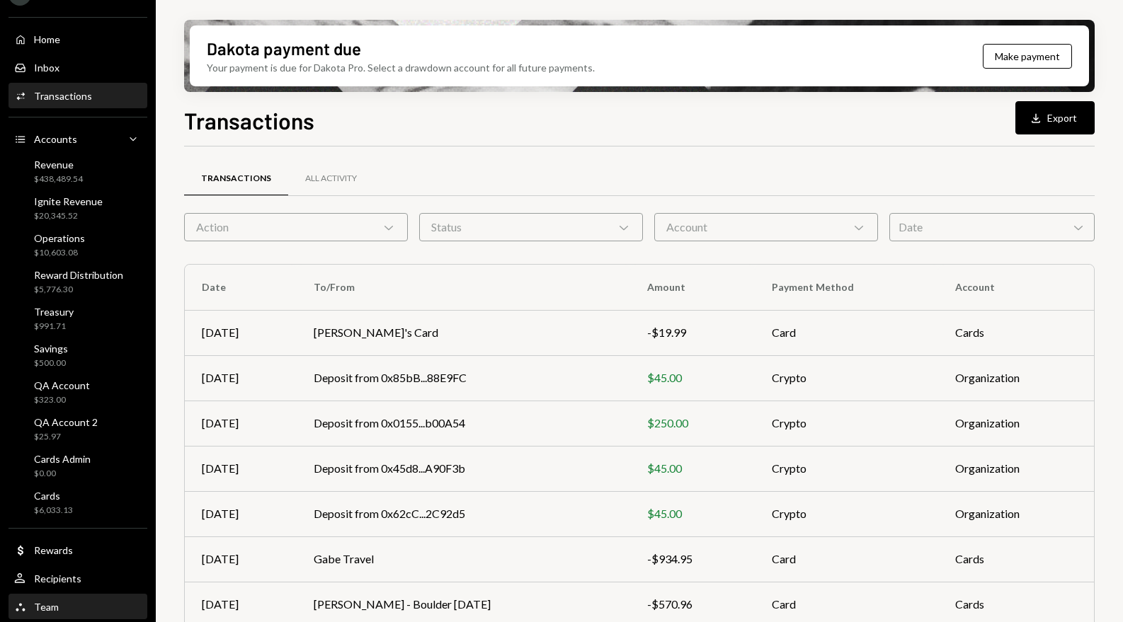
click at [83, 604] on div "Team Team" at bounding box center [77, 607] width 127 height 13
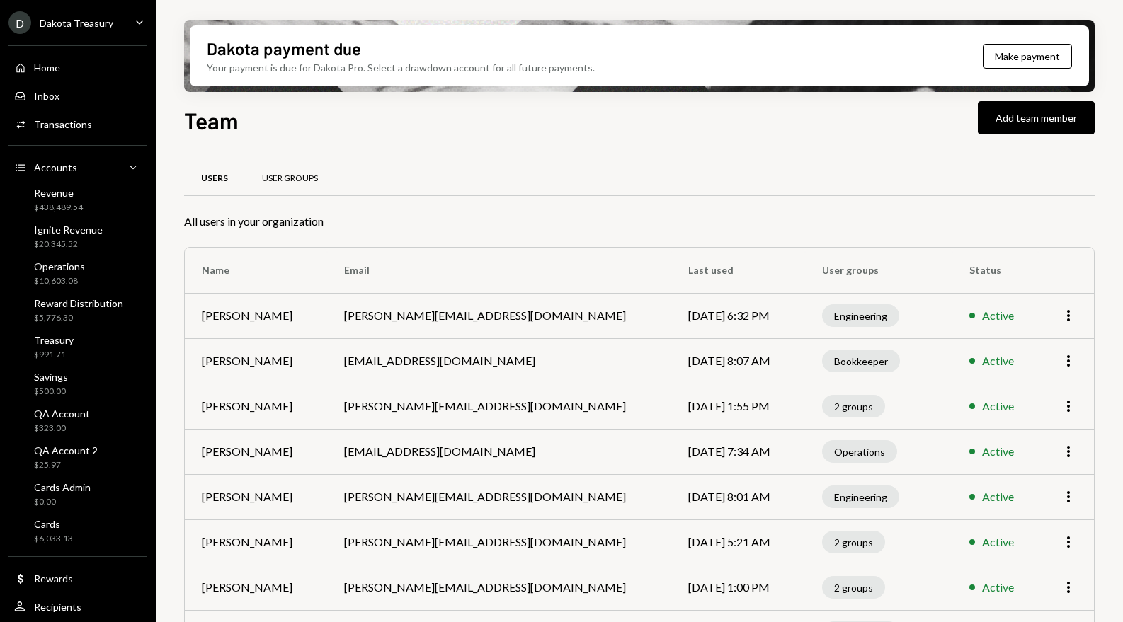
click at [286, 174] on div "User Groups" at bounding box center [290, 179] width 56 height 12
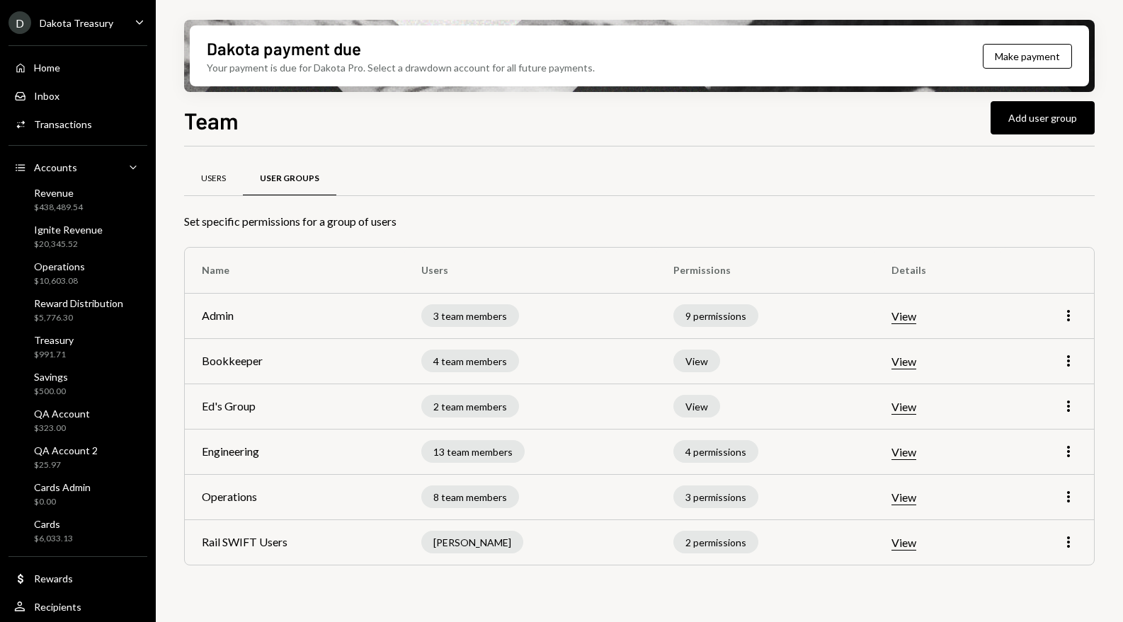
click at [220, 174] on div "Users" at bounding box center [213, 179] width 25 height 12
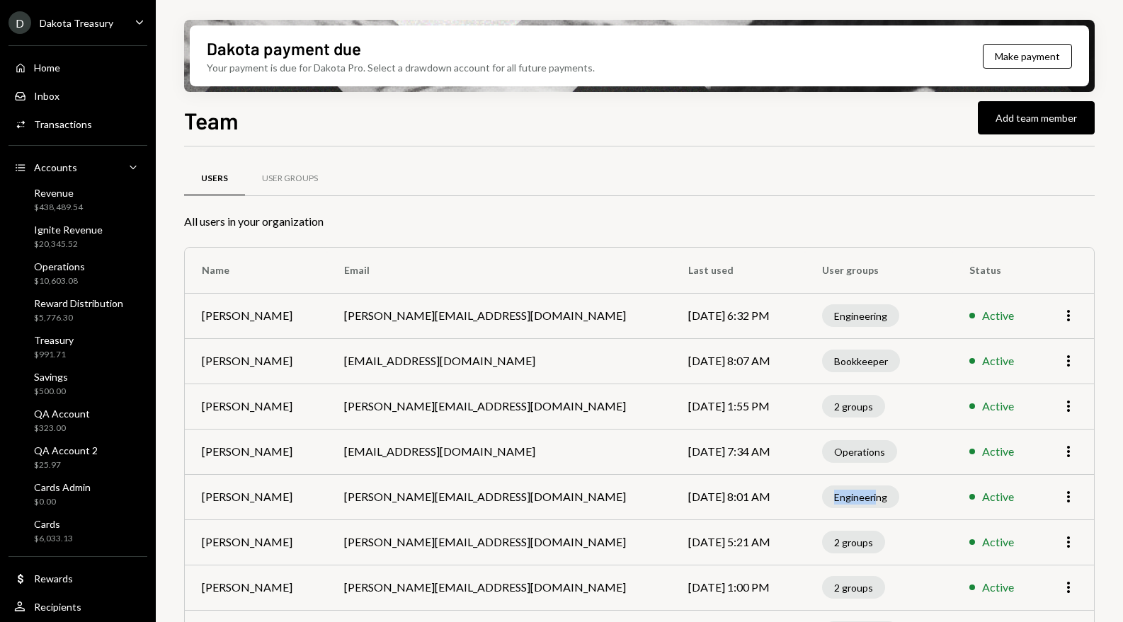
drag, startPoint x: 792, startPoint y: 496, endPoint x: 837, endPoint y: 499, distance: 44.7
click at [837, 499] on div "Engineering" at bounding box center [860, 497] width 77 height 23
drag, startPoint x: 738, startPoint y: 200, endPoint x: 728, endPoint y: 224, distance: 26.3
click at [738, 200] on div "Users User Groups" at bounding box center [639, 187] width 910 height 52
click at [108, 67] on div "Home Home" at bounding box center [77, 68] width 127 height 13
